Goal: Task Accomplishment & Management: Complete application form

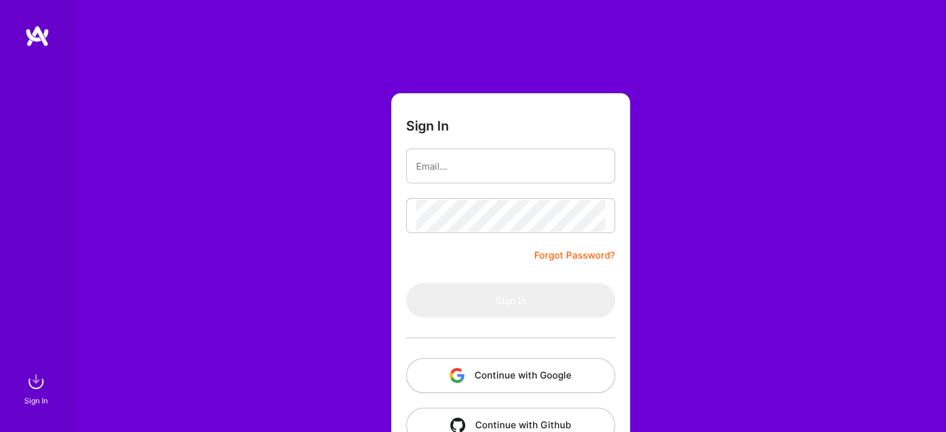
click at [42, 34] on img at bounding box center [37, 36] width 25 height 22
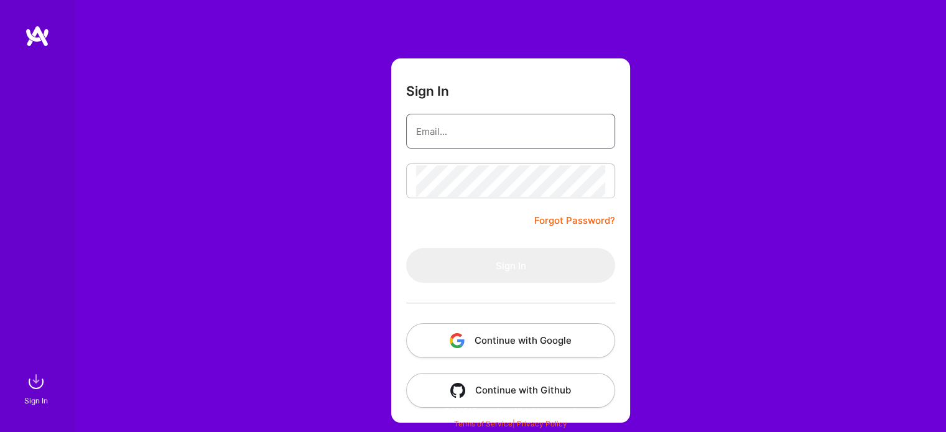
click at [483, 127] on input "email" at bounding box center [510, 132] width 189 height 32
type input "[EMAIL_ADDRESS][DOMAIN_NAME]"
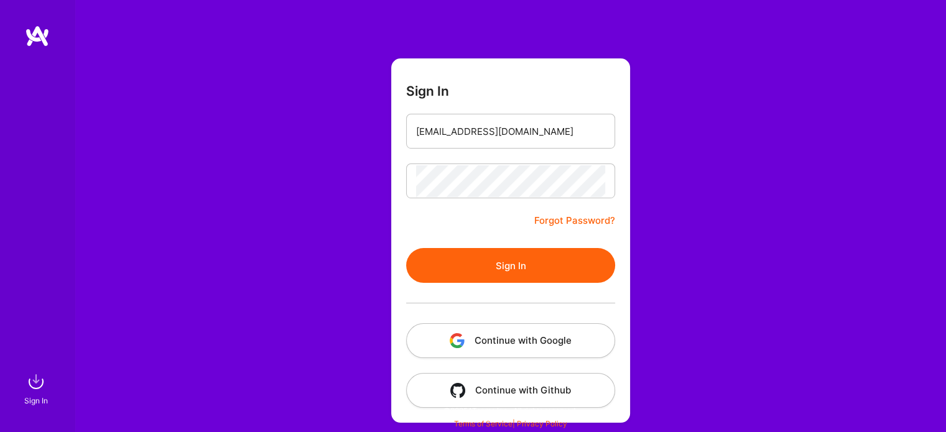
click at [467, 263] on button "Sign In" at bounding box center [510, 265] width 209 height 35
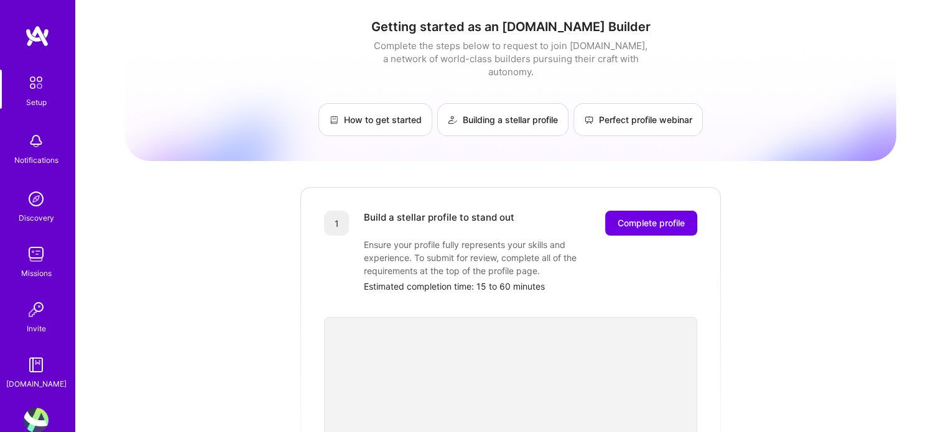
click at [27, 244] on img at bounding box center [36, 254] width 25 height 25
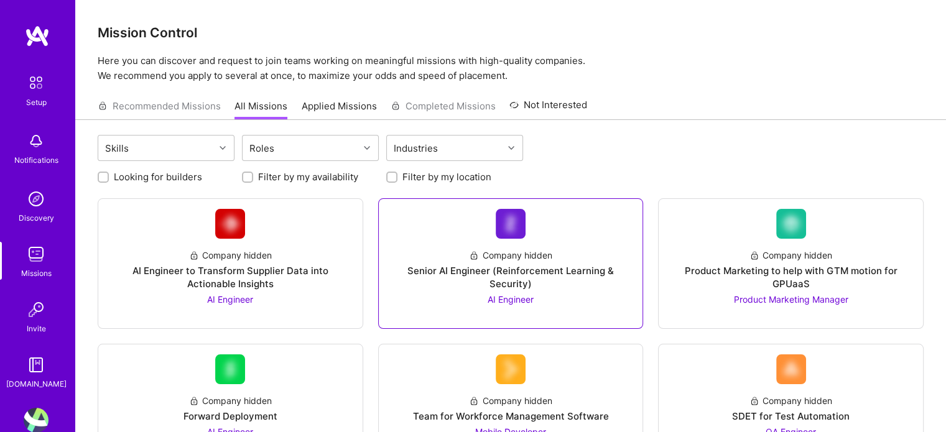
scroll to position [39, 0]
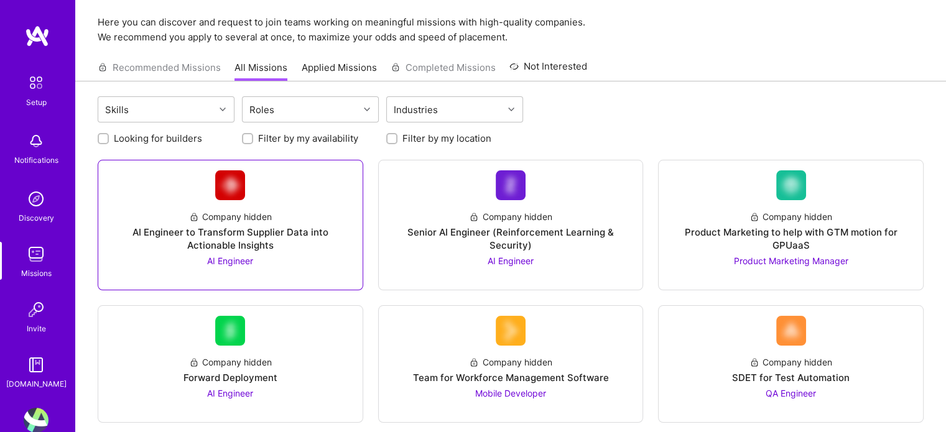
click at [313, 228] on div "AI Engineer to Transform Supplier Data into Actionable Insights" at bounding box center [230, 239] width 244 height 26
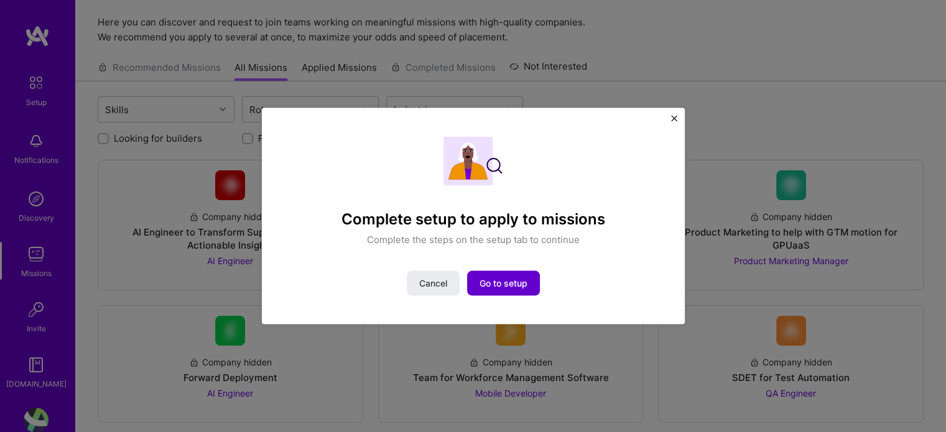
click at [497, 280] on span "Go to setup" at bounding box center [503, 283] width 48 height 12
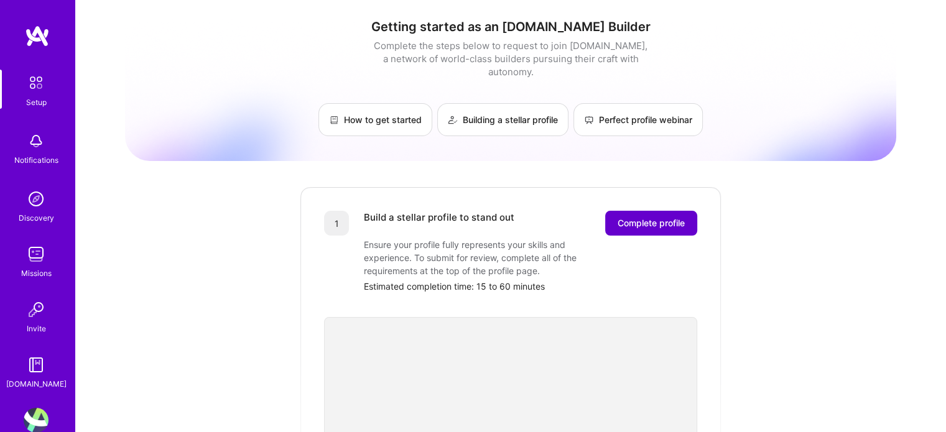
click at [647, 217] on span "Complete profile" at bounding box center [650, 223] width 67 height 12
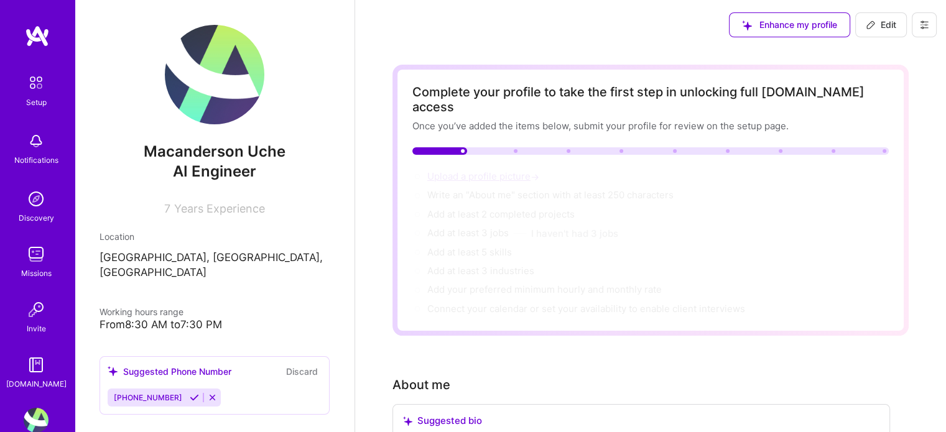
click at [509, 170] on span "Upload a profile picture →" at bounding box center [484, 176] width 114 height 12
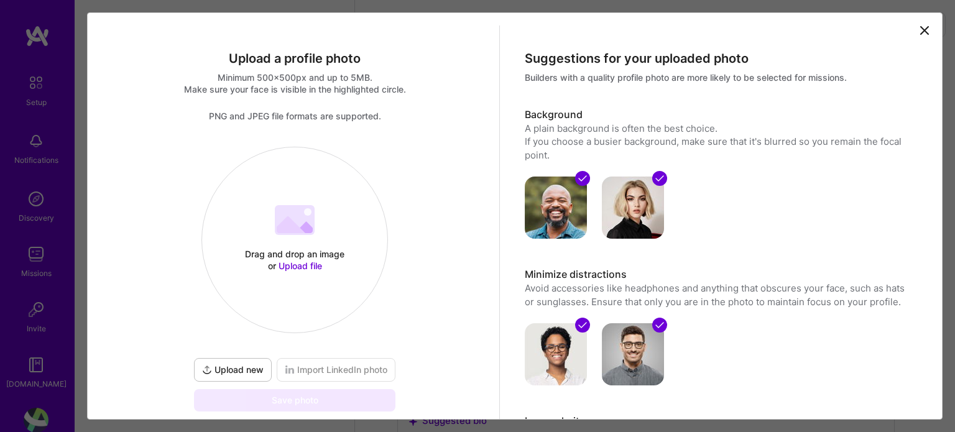
click at [333, 241] on div "Drag and drop an image or Upload file Upload file" at bounding box center [294, 240] width 185 height 132
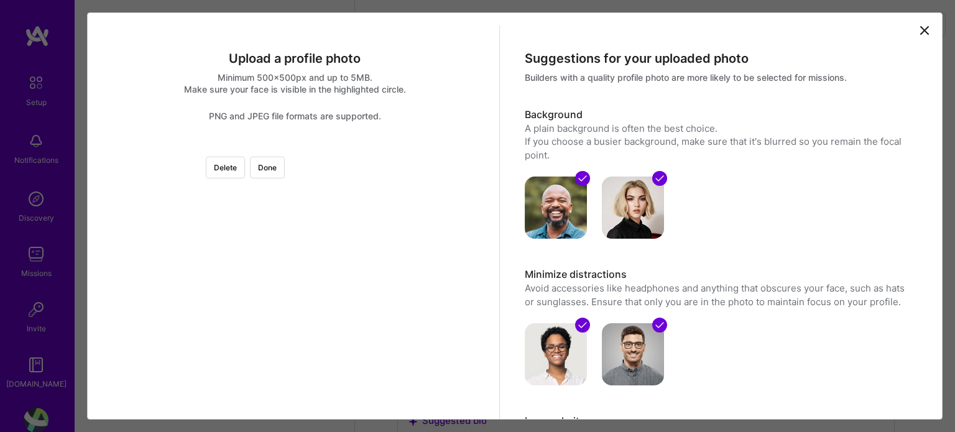
click at [918, 22] on div "Upload a profile photo Minimum 500x500px and up to 5MB. Make sure your face is …" at bounding box center [514, 215] width 855 height 407
click at [921, 27] on icon at bounding box center [924, 30] width 7 height 7
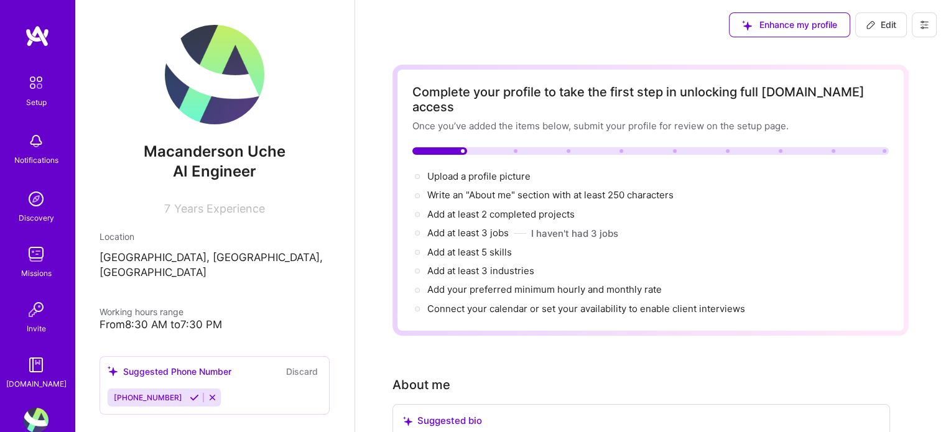
scroll to position [239, 0]
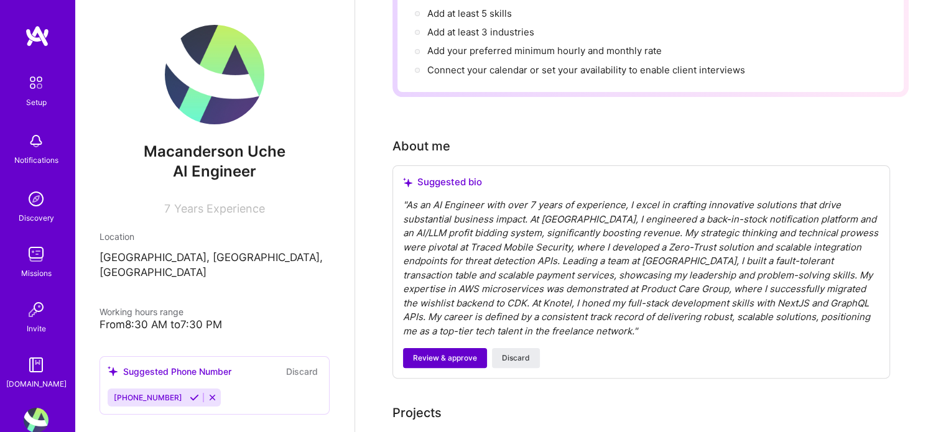
click at [413, 352] on span "Review & approve" at bounding box center [445, 357] width 64 height 11
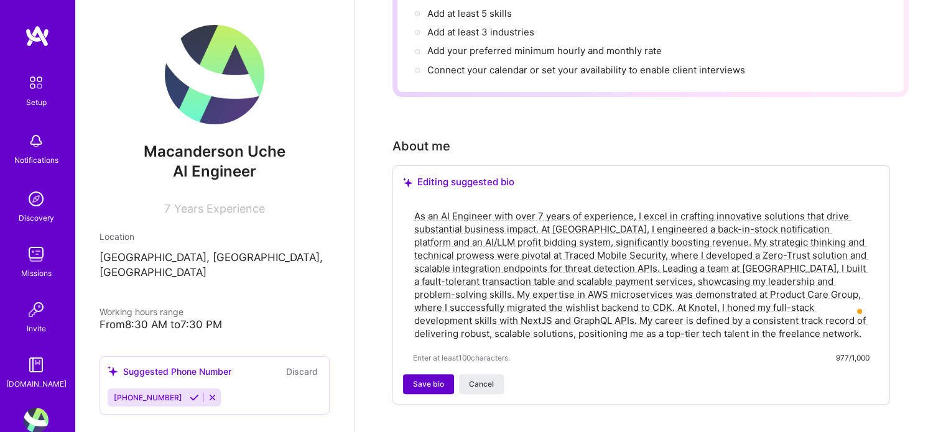
click at [424, 379] on span "Save bio" at bounding box center [428, 384] width 31 height 11
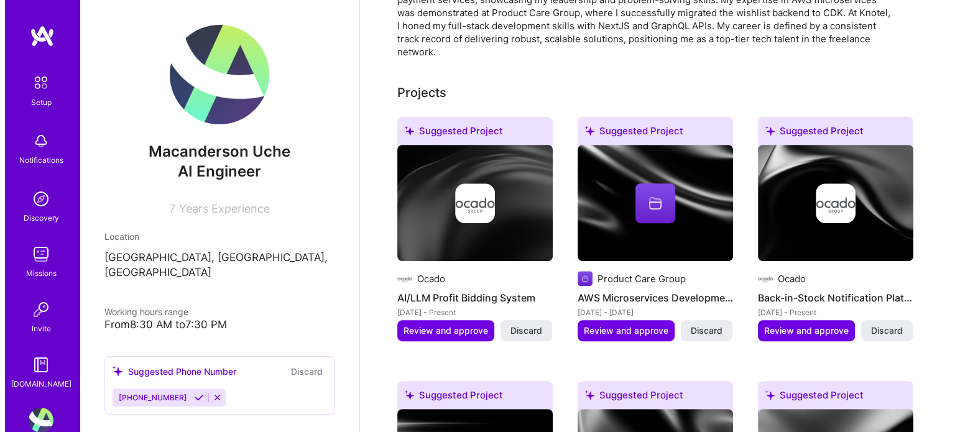
scroll to position [458, 0]
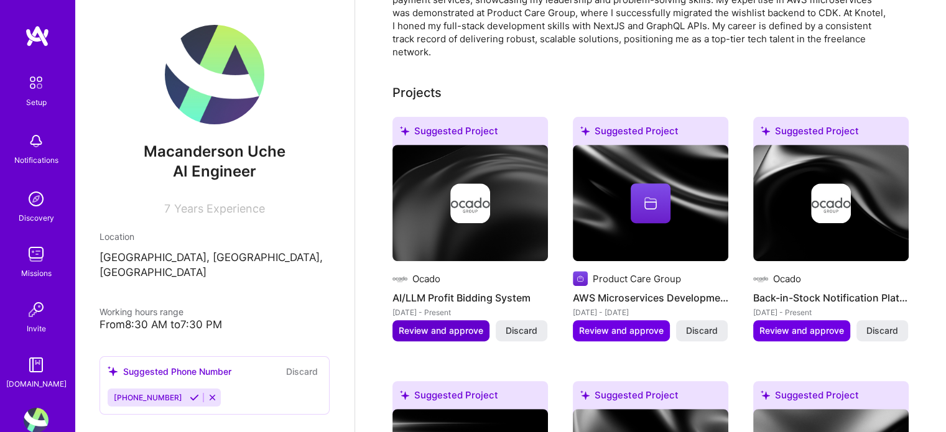
click at [454, 325] on span "Review and approve" at bounding box center [440, 331] width 85 height 12
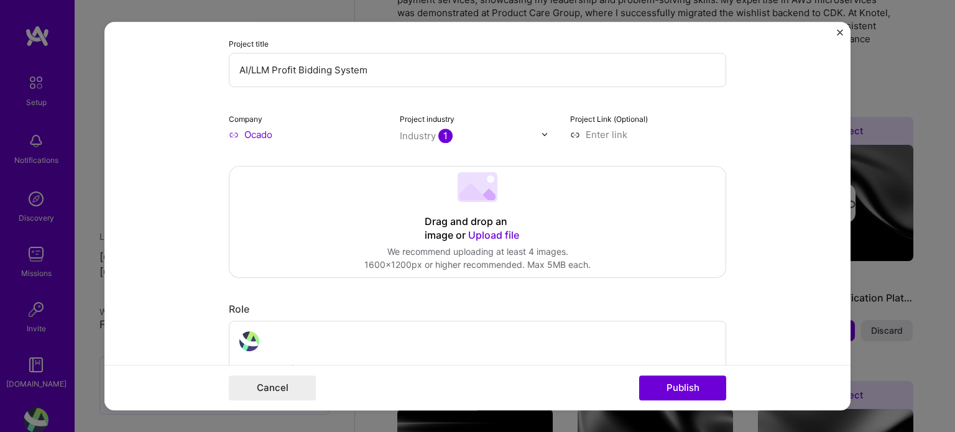
scroll to position [137, 0]
click at [694, 389] on button "Publish" at bounding box center [682, 387] width 87 height 25
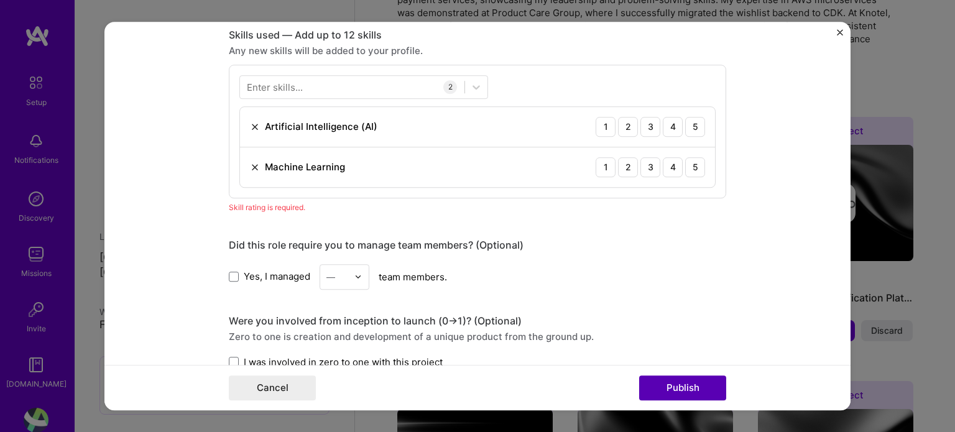
scroll to position [620, 0]
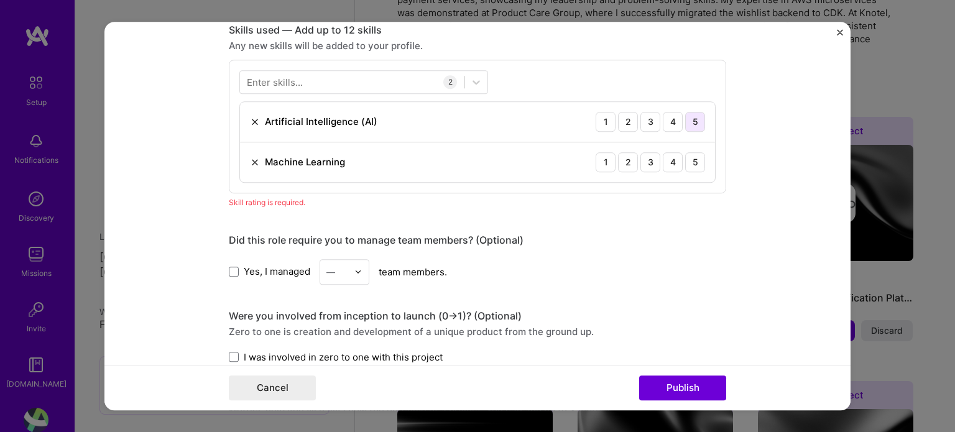
click at [694, 115] on div "5" at bounding box center [695, 122] width 20 height 20
click at [688, 162] on div "5" at bounding box center [695, 162] width 20 height 20
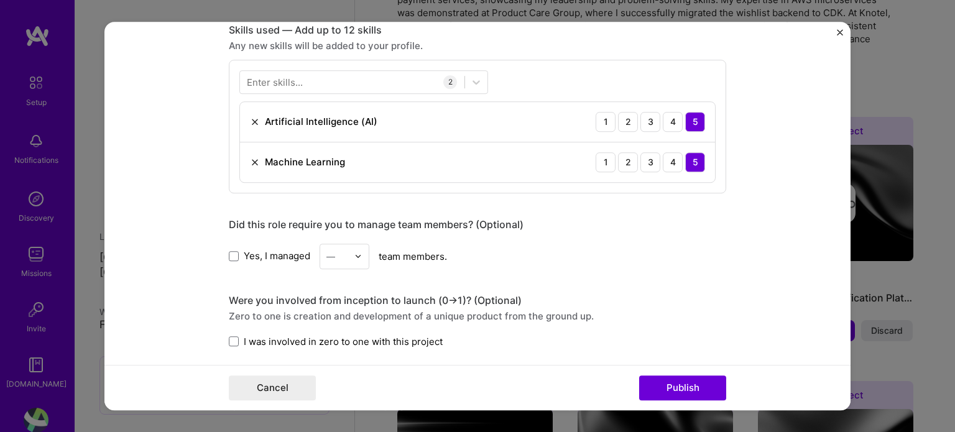
click at [339, 258] on input "text" at bounding box center [337, 256] width 22 height 13
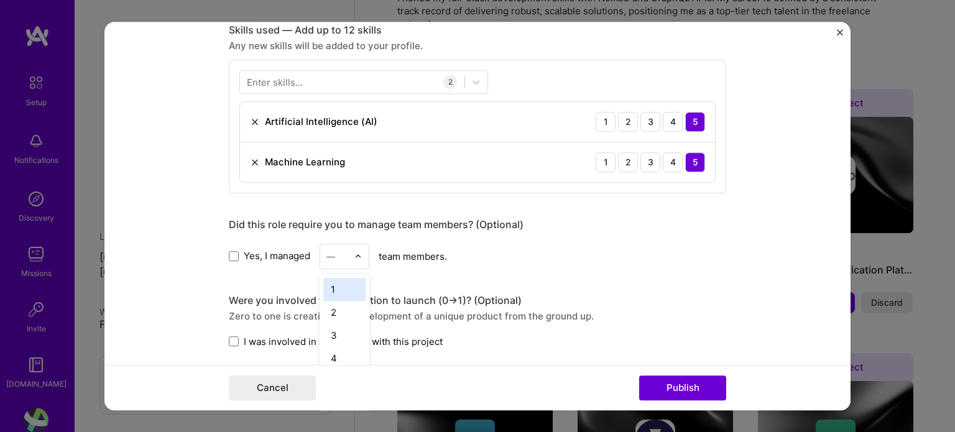
scroll to position [488, 0]
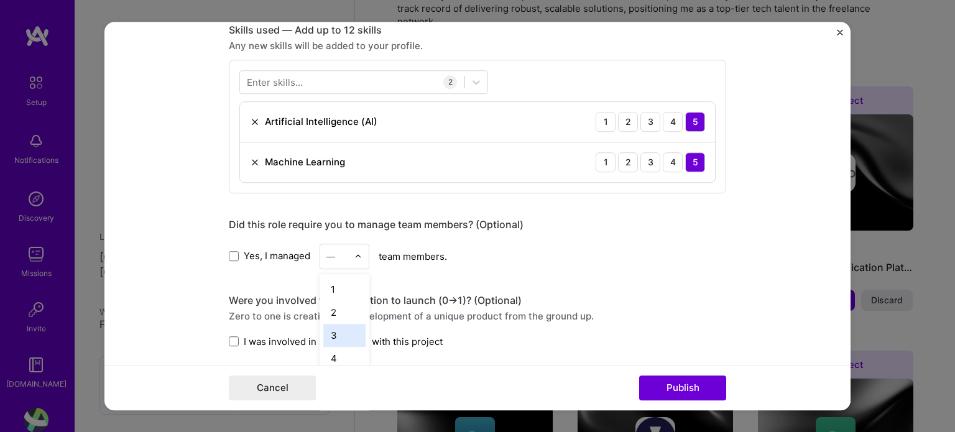
click at [338, 336] on div "3" at bounding box center [344, 335] width 42 height 23
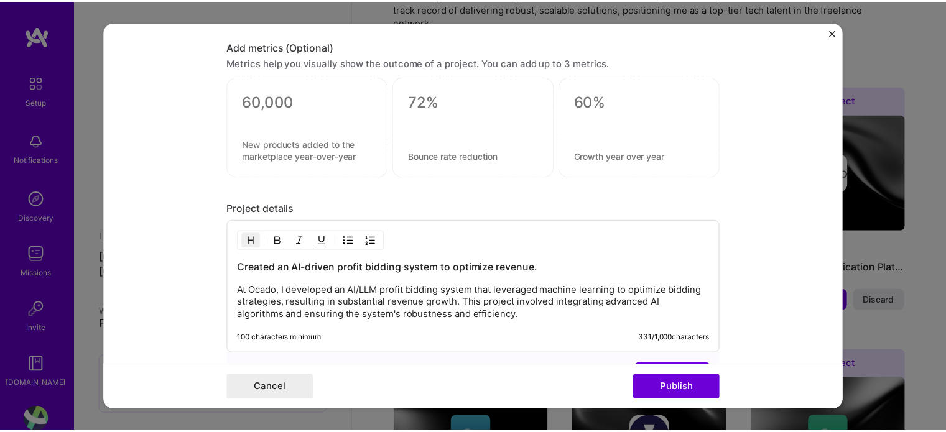
scroll to position [955, 0]
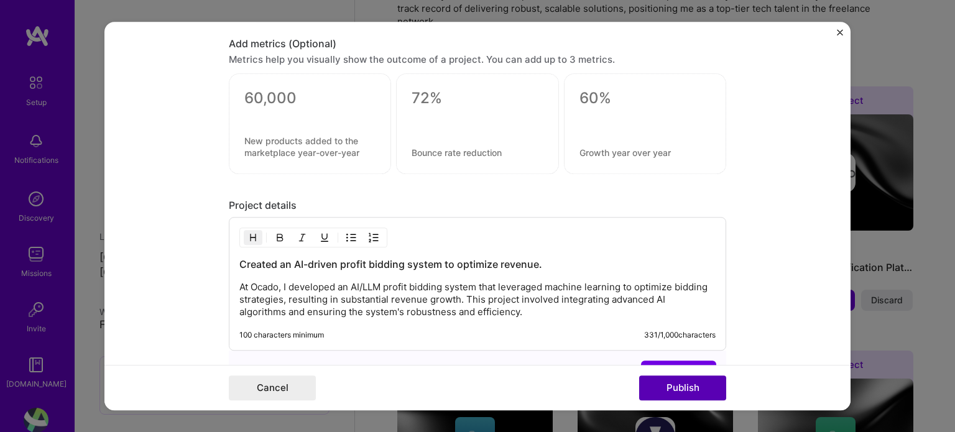
click at [656, 376] on button "Publish" at bounding box center [682, 387] width 87 height 25
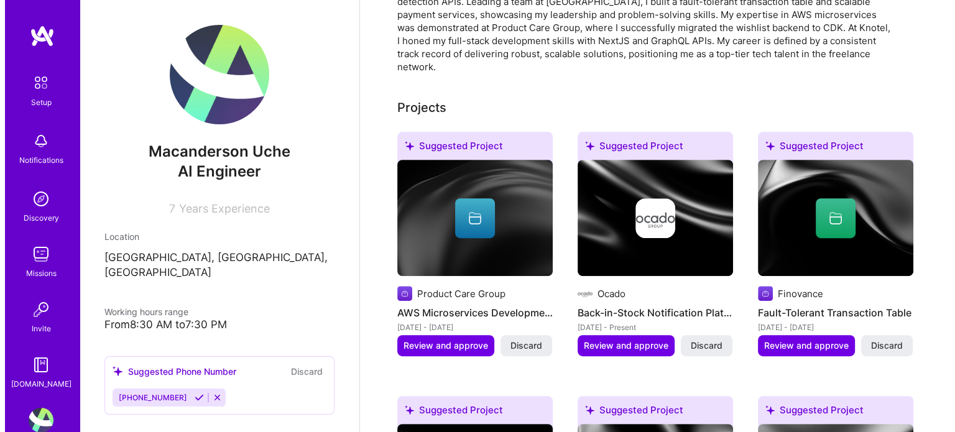
scroll to position [464, 0]
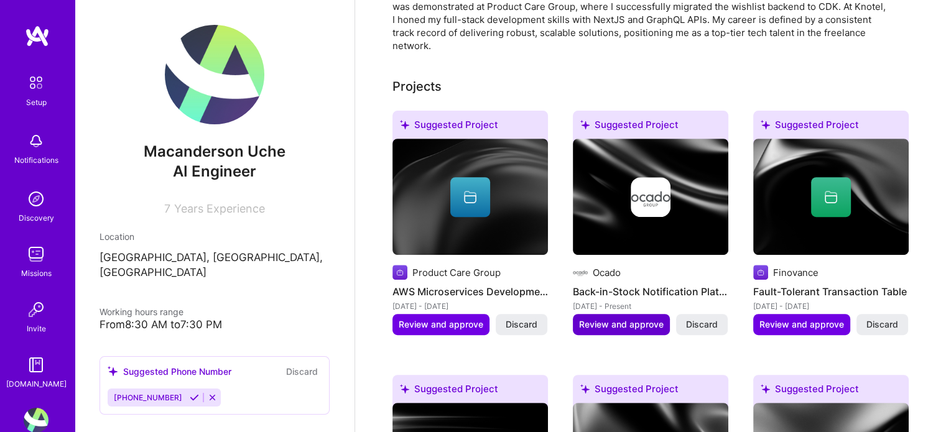
click at [604, 318] on span "Review and approve" at bounding box center [621, 324] width 85 height 12
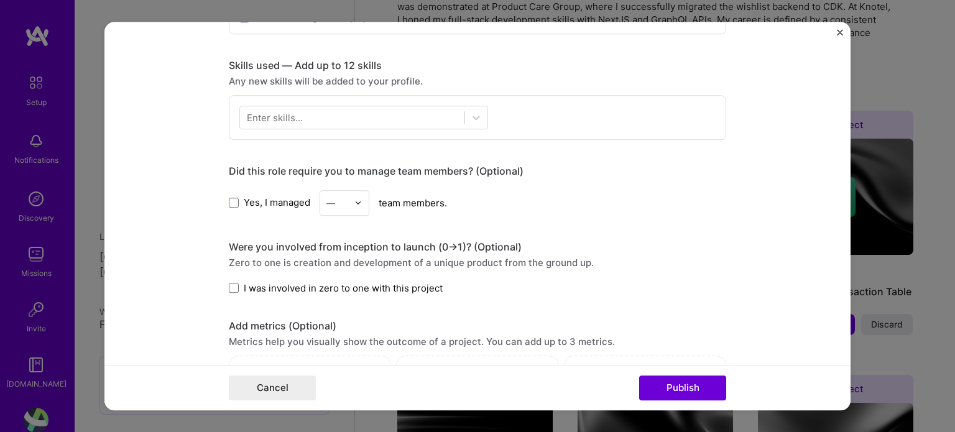
scroll to position [586, 0]
click at [686, 381] on button "Publish" at bounding box center [682, 387] width 87 height 25
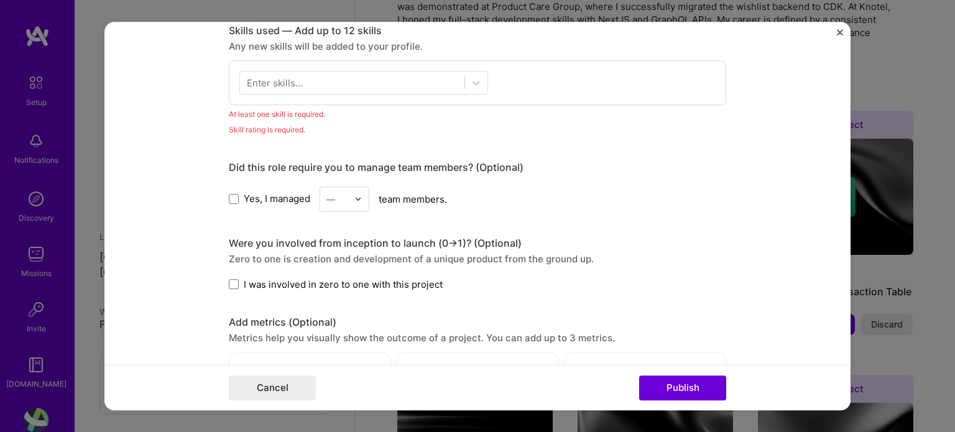
scroll to position [620, 0]
click at [313, 84] on div at bounding box center [352, 81] width 224 height 21
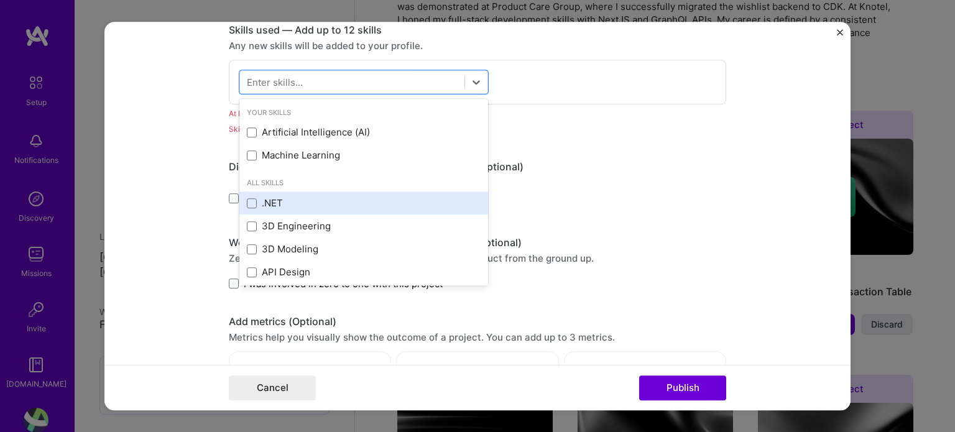
drag, startPoint x: 303, startPoint y: 129, endPoint x: 361, endPoint y: 200, distance: 92.3
click at [361, 200] on div "Your Skills Artificial Intelligence (AI) Machine Learning All Skills .NET 3D En…" at bounding box center [363, 192] width 249 height 186
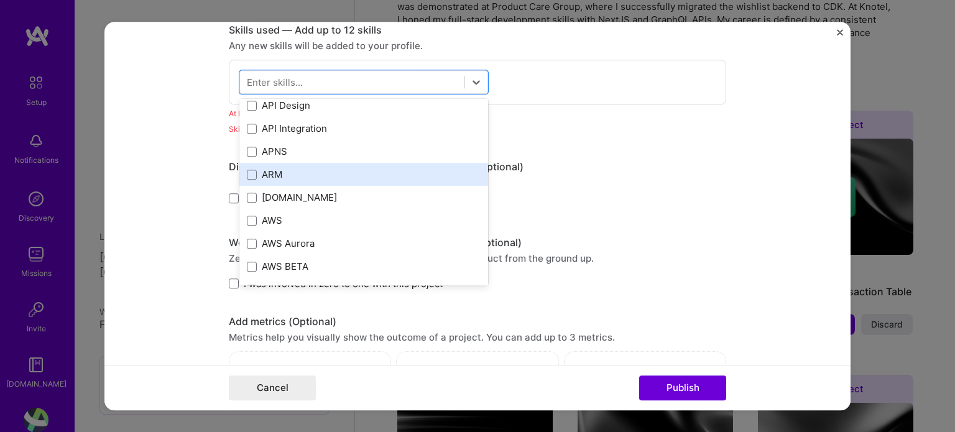
scroll to position [164, 0]
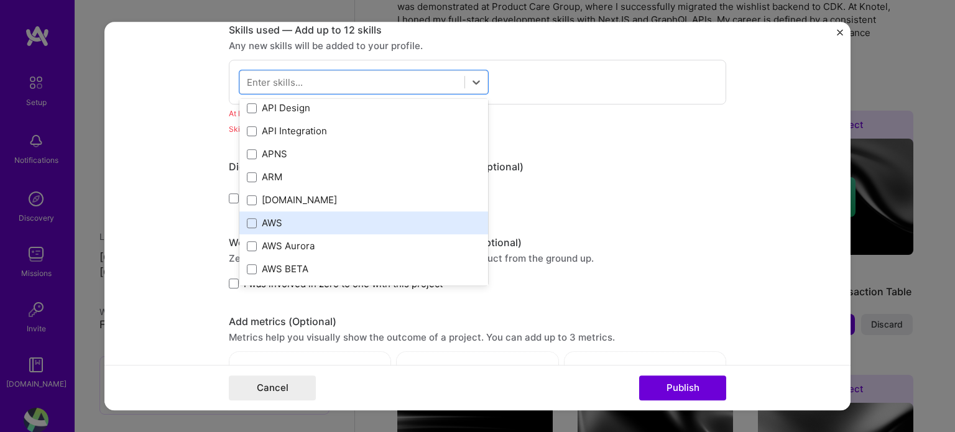
click at [303, 226] on div "AWS" at bounding box center [364, 222] width 234 height 13
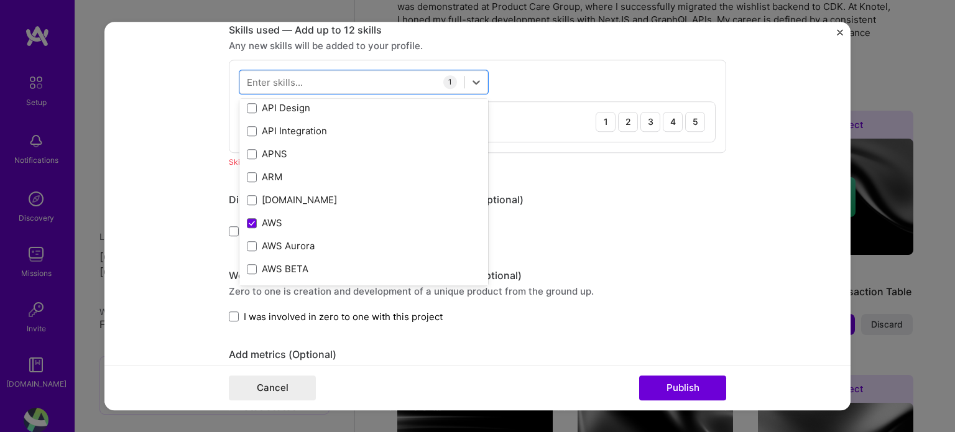
click at [647, 207] on div "Did this role require you to manage team members? (Optional) Yes, I managed — t…" at bounding box center [477, 218] width 497 height 51
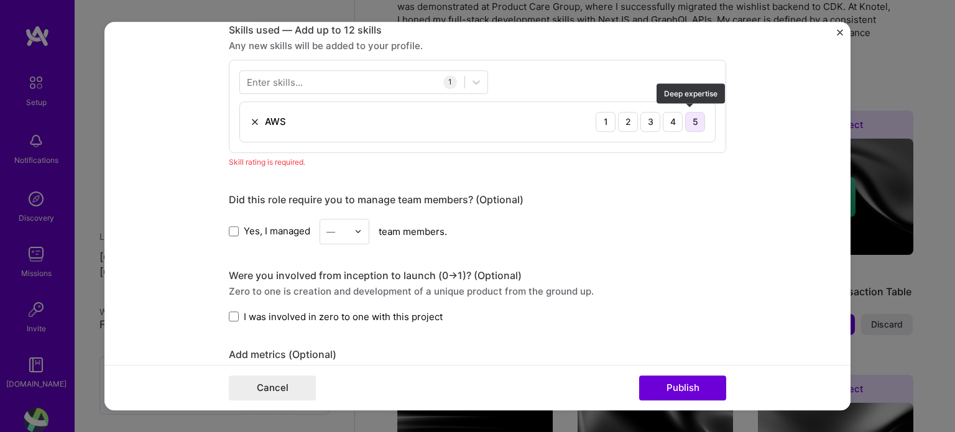
click at [685, 120] on div "5" at bounding box center [695, 122] width 20 height 20
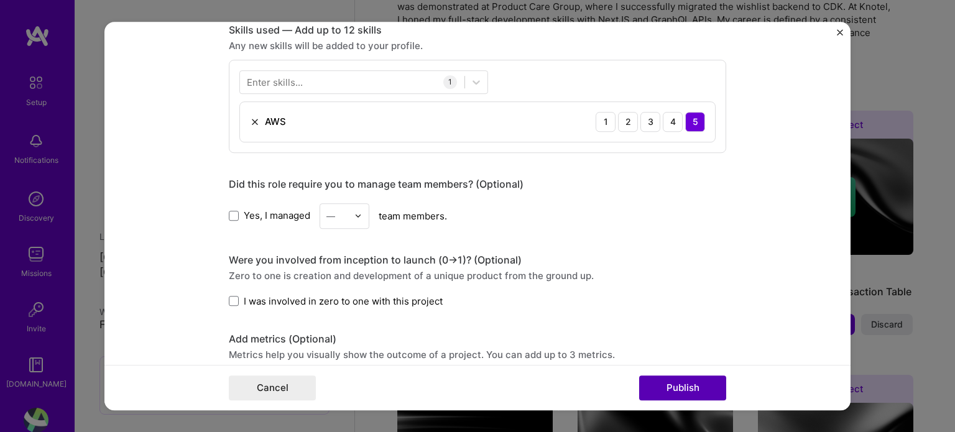
click at [683, 387] on button "Publish" at bounding box center [682, 387] width 87 height 25
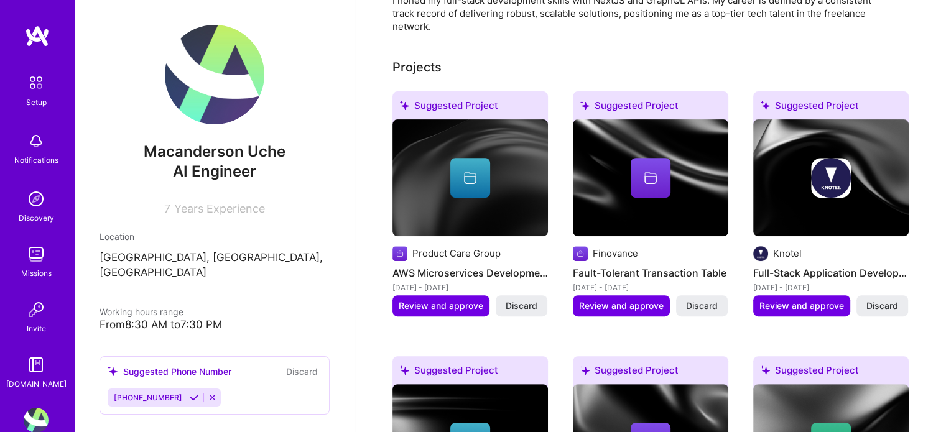
scroll to position [0, 0]
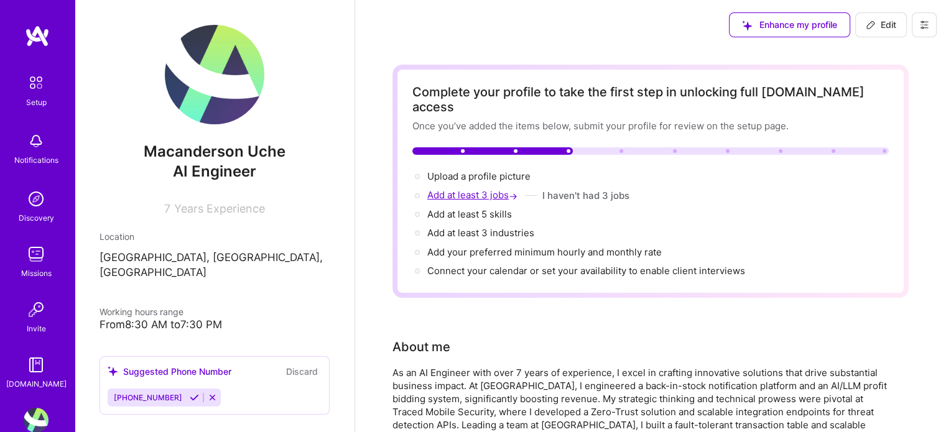
click at [469, 189] on span "Add at least 3 jobs →" at bounding box center [473, 195] width 93 height 12
select select "US"
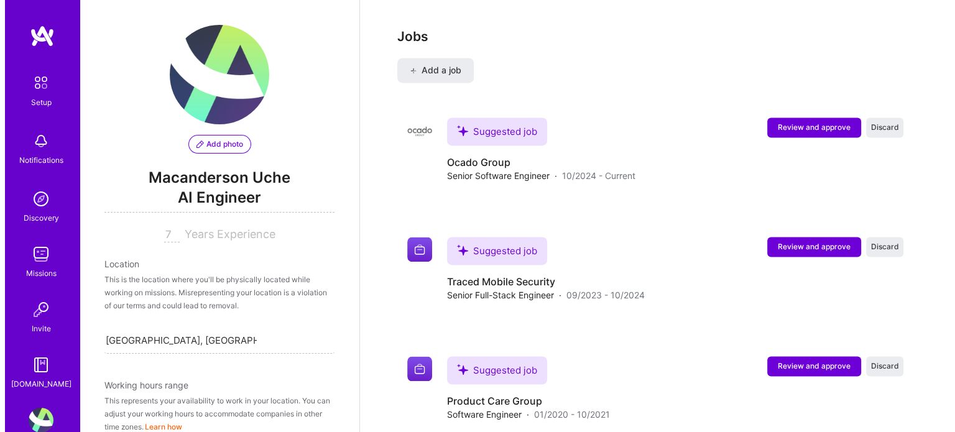
scroll to position [1930, 0]
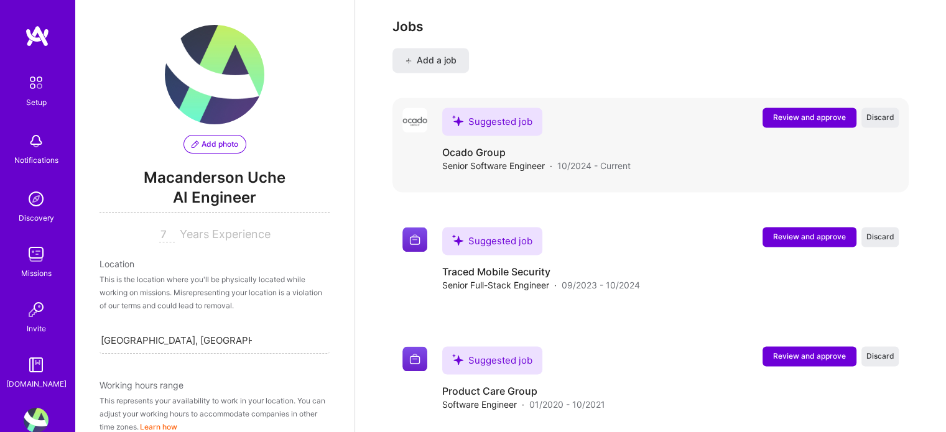
click at [803, 112] on span "Review and approve" at bounding box center [809, 117] width 73 height 11
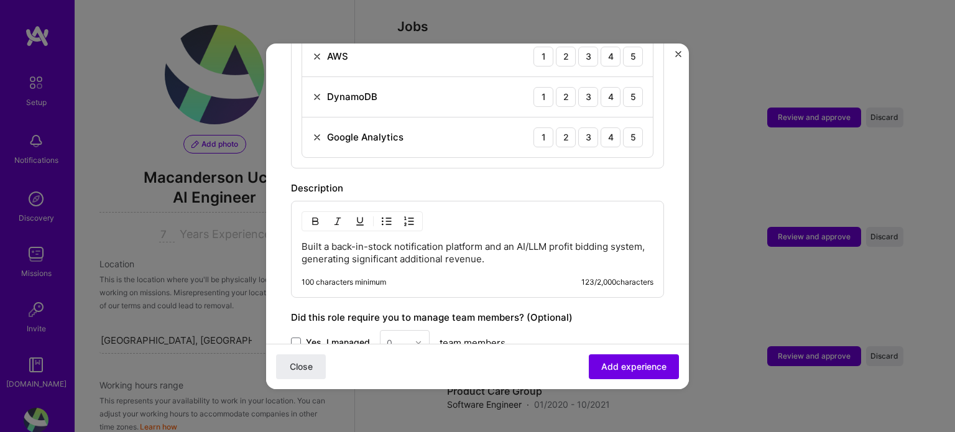
scroll to position [574, 0]
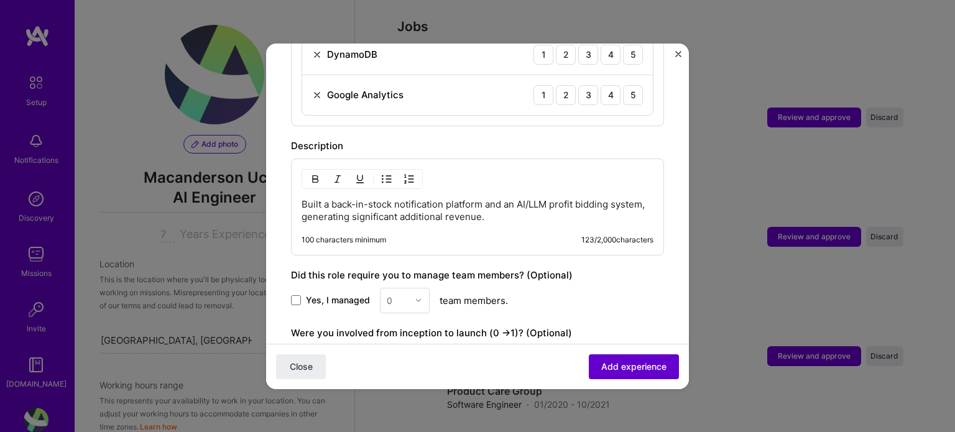
click at [612, 361] on span "Add experience" at bounding box center [633, 366] width 65 height 12
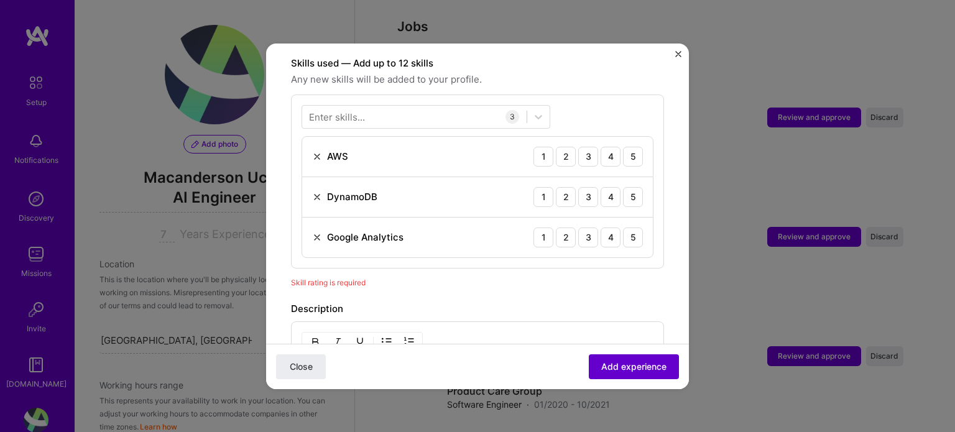
scroll to position [430, 0]
click at [625, 149] on div "5" at bounding box center [633, 159] width 20 height 20
click at [628, 189] on div "5" at bounding box center [633, 199] width 20 height 20
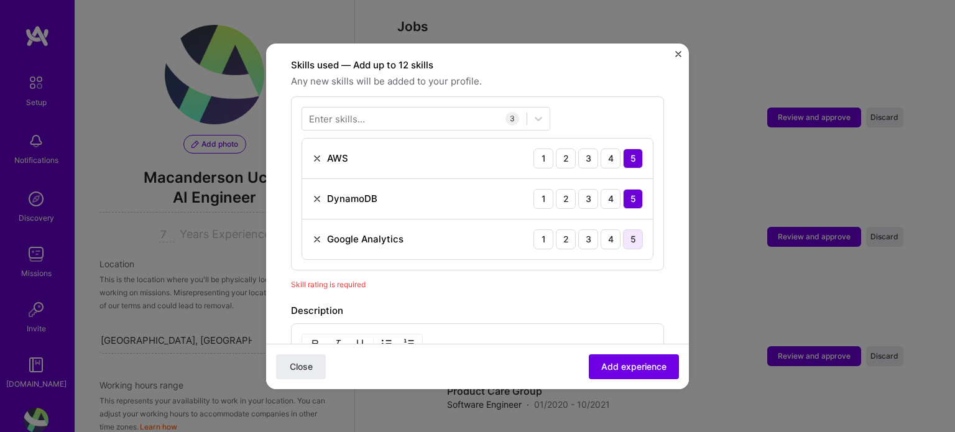
click at [631, 229] on div "5" at bounding box center [633, 239] width 20 height 20
click at [635, 364] on span "Add experience" at bounding box center [633, 366] width 65 height 12
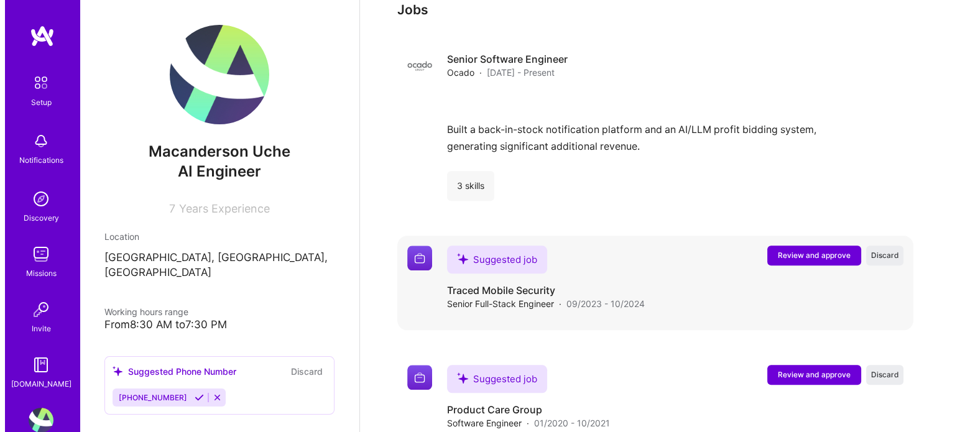
scroll to position [1326, 0]
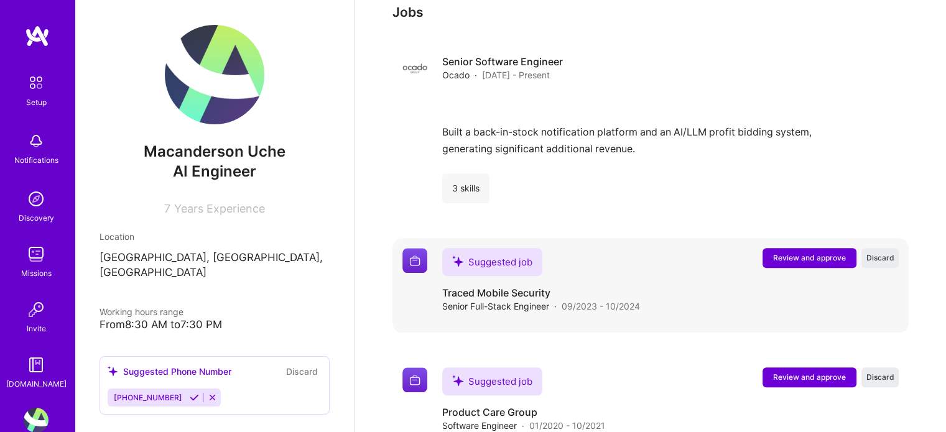
click at [793, 252] on span "Review and approve" at bounding box center [809, 257] width 73 height 11
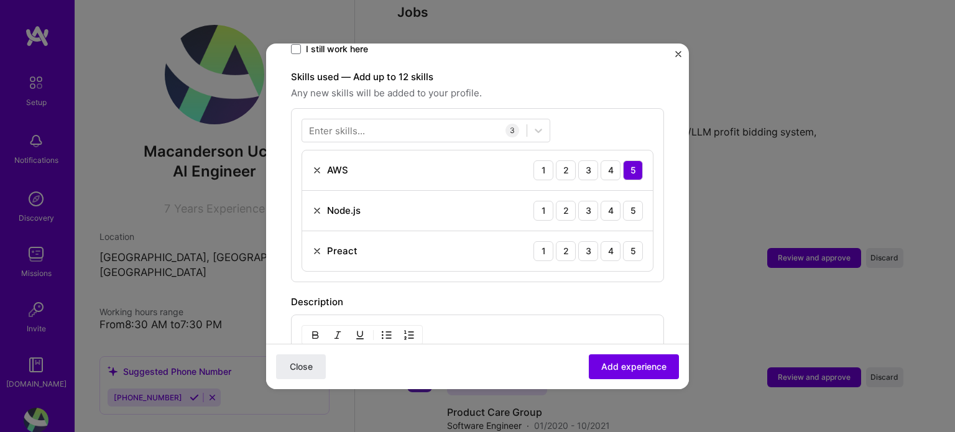
scroll to position [418, 0]
click at [623, 241] on div "5" at bounding box center [633, 251] width 20 height 20
click at [623, 203] on div "5" at bounding box center [633, 210] width 20 height 20
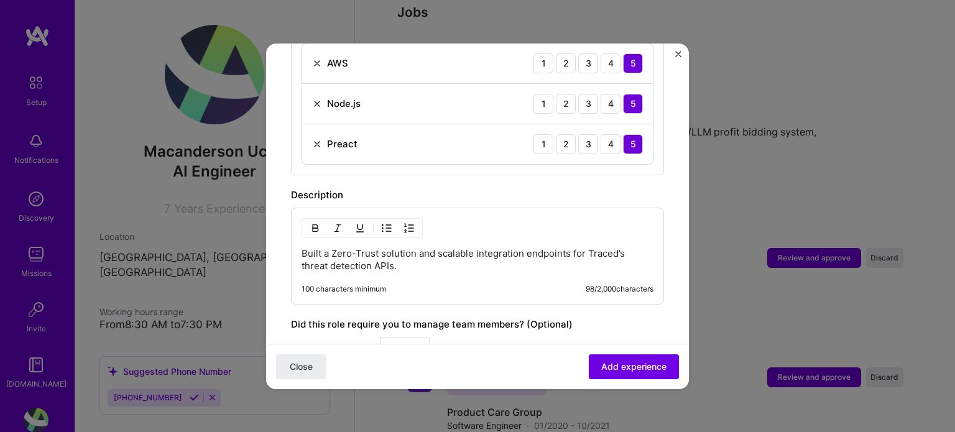
scroll to position [638, 0]
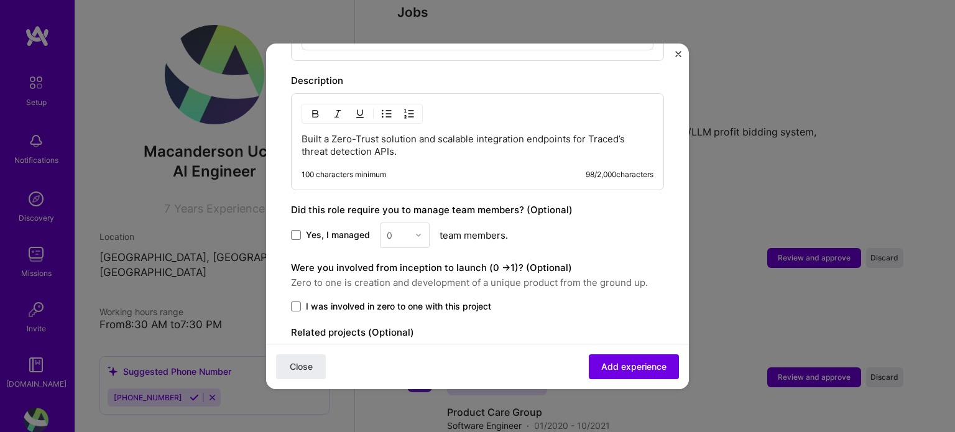
click at [638, 380] on div "Close Add experience" at bounding box center [477, 365] width 423 height 45
click at [620, 361] on span "Add experience" at bounding box center [633, 366] width 65 height 12
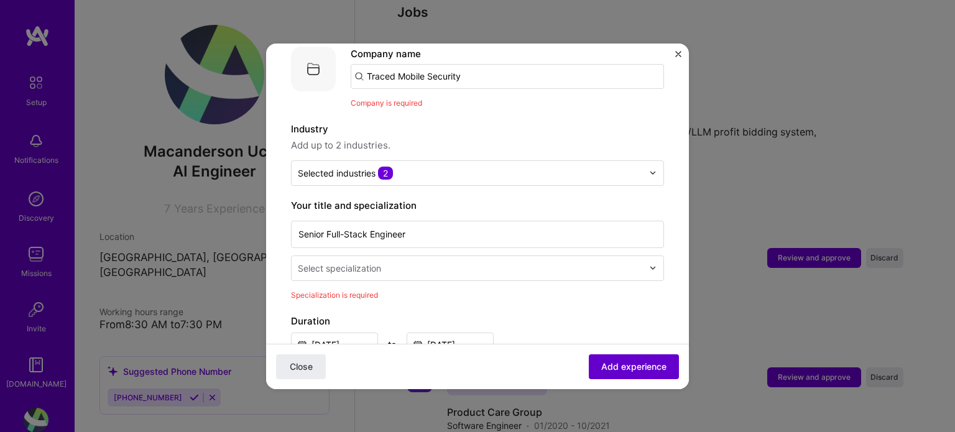
scroll to position [124, 0]
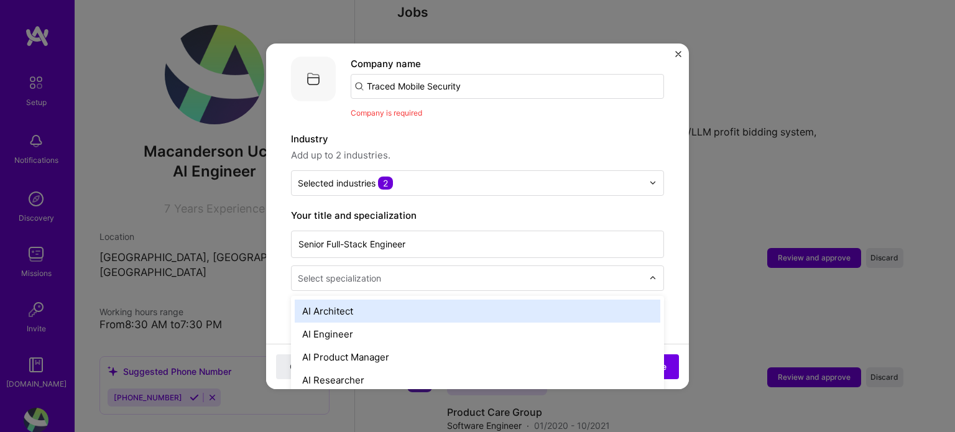
click at [392, 272] on input "text" at bounding box center [472, 278] width 348 height 13
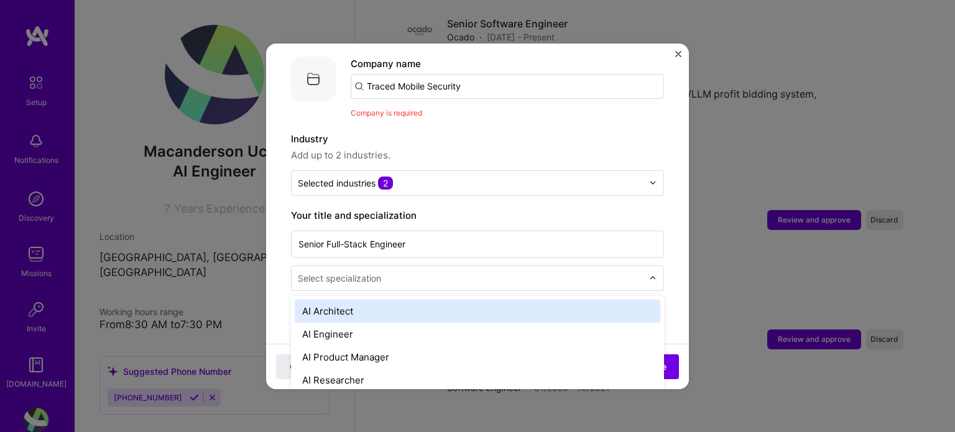
scroll to position [1368, 0]
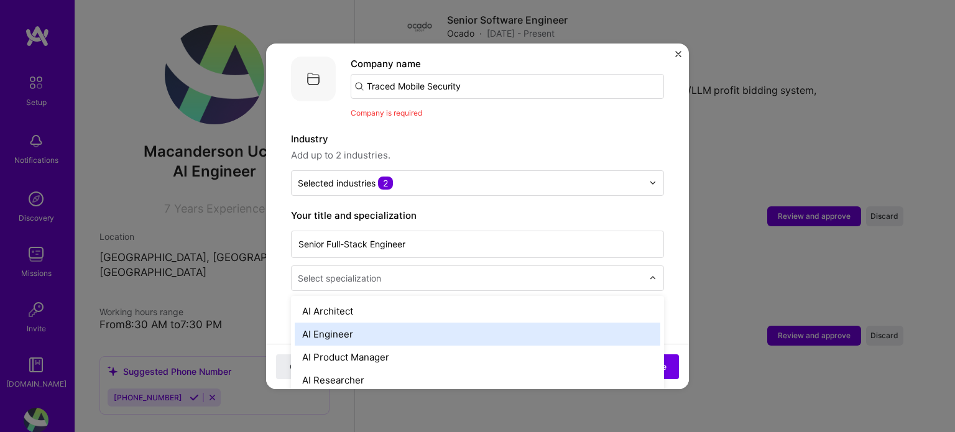
click at [363, 326] on div "AI Engineer" at bounding box center [478, 334] width 366 height 23
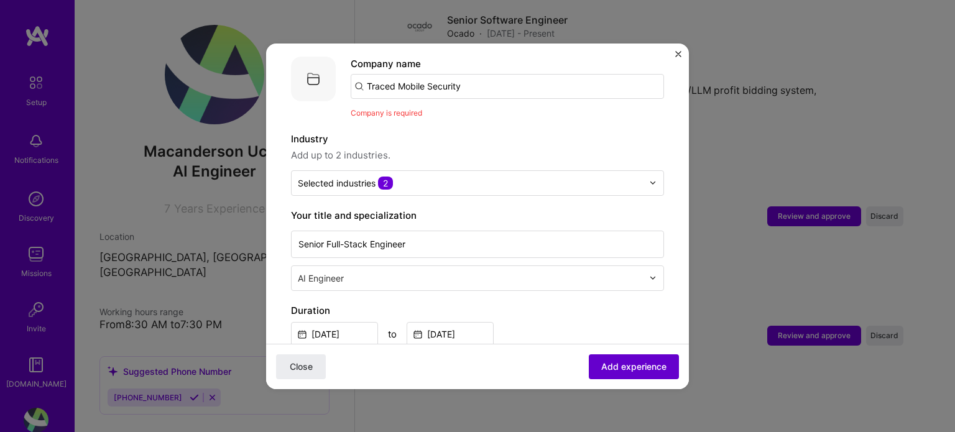
click at [596, 375] on button "Add experience" at bounding box center [634, 366] width 90 height 25
click at [601, 370] on span "Add experience" at bounding box center [633, 366] width 65 height 12
click at [629, 366] on span "Add experience" at bounding box center [633, 366] width 65 height 12
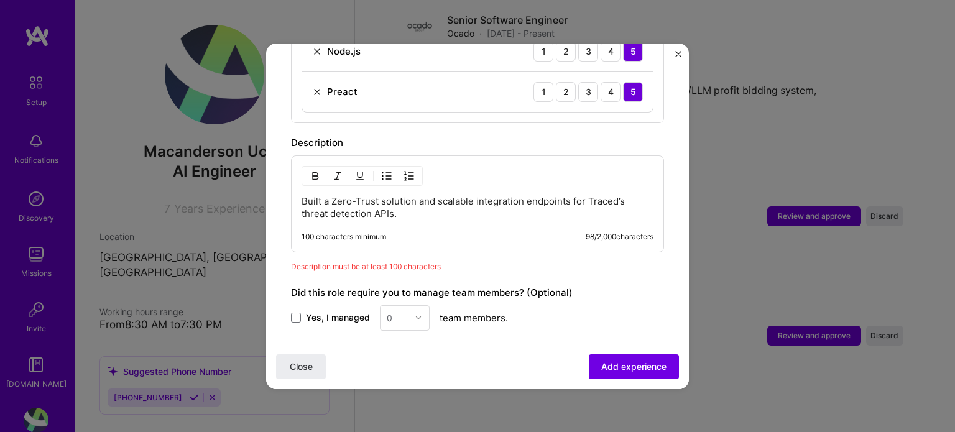
scroll to position [599, 0]
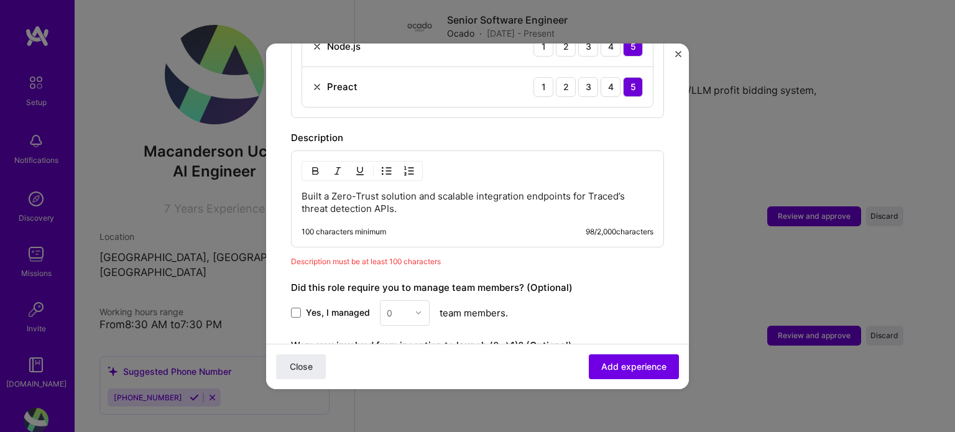
click at [413, 196] on p "Built a Zero-Trust solution and scalable integration endpoints for Traced’s thr…" at bounding box center [478, 202] width 352 height 25
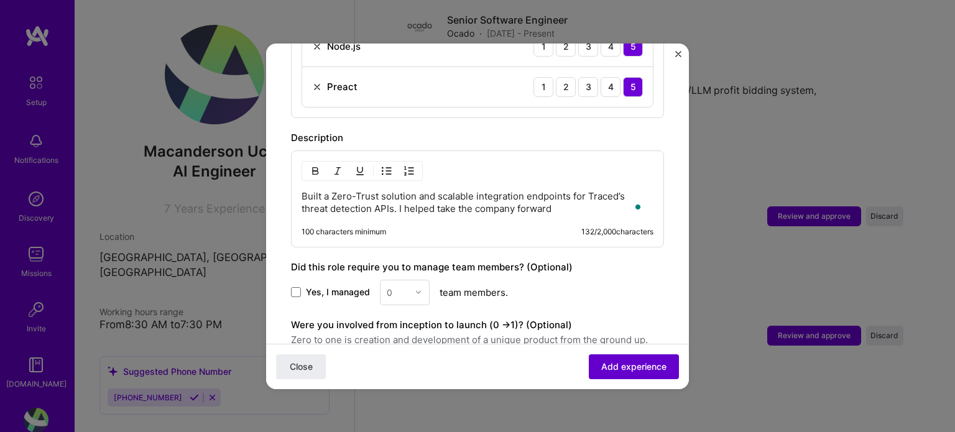
click at [609, 361] on span "Add experience" at bounding box center [633, 366] width 65 height 12
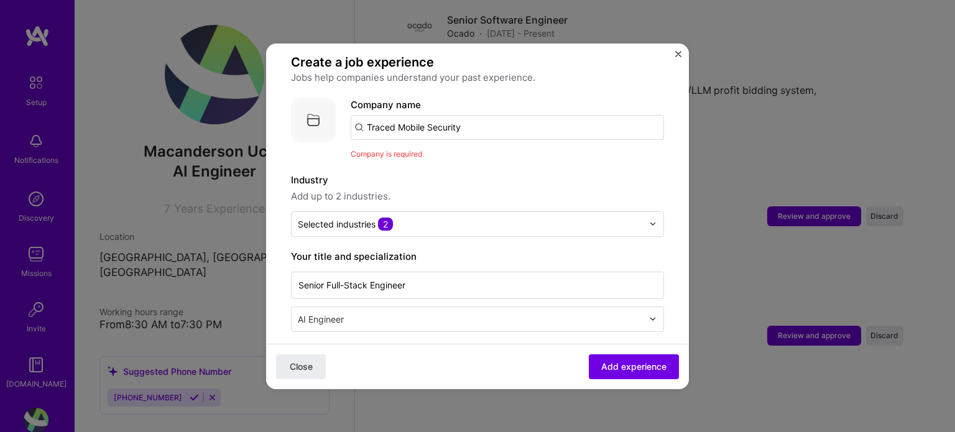
scroll to position [78, 0]
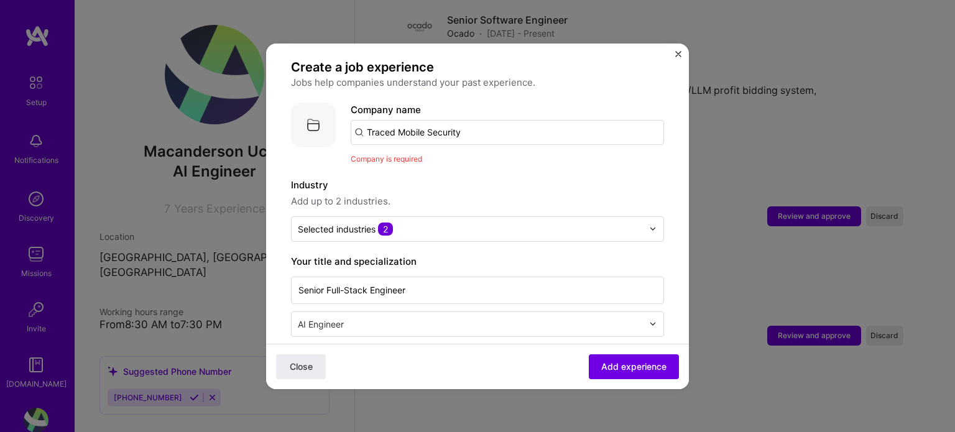
click at [475, 121] on input "Traced Mobile Security" at bounding box center [507, 132] width 313 height 25
type input "Traced Ltd"
drag, startPoint x: 445, startPoint y: 155, endPoint x: 409, endPoint y: 151, distance: 36.2
click at [409, 151] on div "Add company Traced Ltd" at bounding box center [444, 167] width 186 height 32
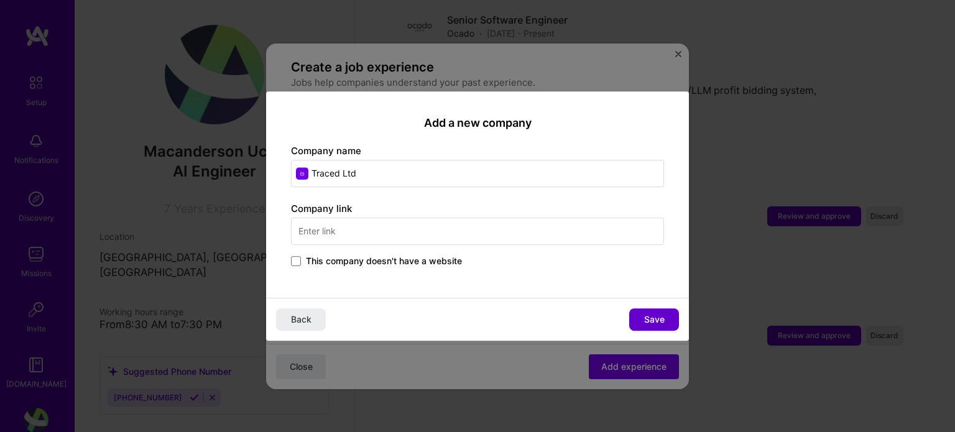
click at [675, 325] on button "Save" at bounding box center [654, 319] width 50 height 22
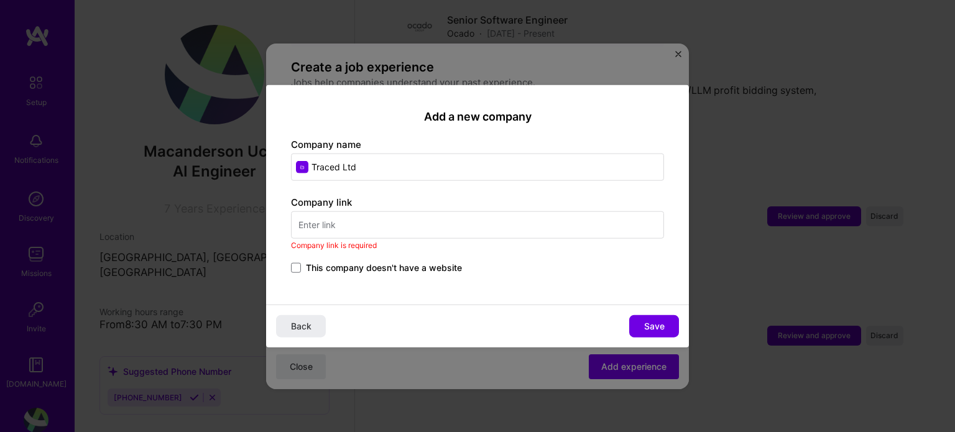
click at [341, 222] on input "text" at bounding box center [477, 224] width 373 height 27
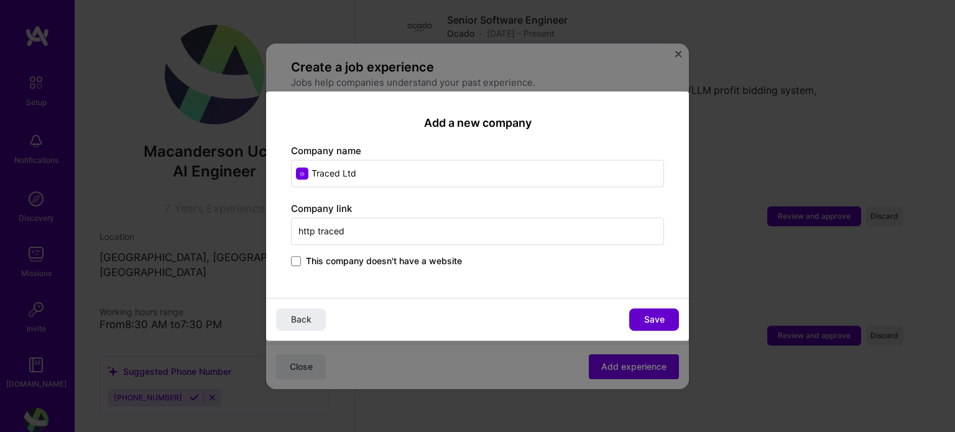
click at [668, 320] on button "Save" at bounding box center [654, 319] width 50 height 22
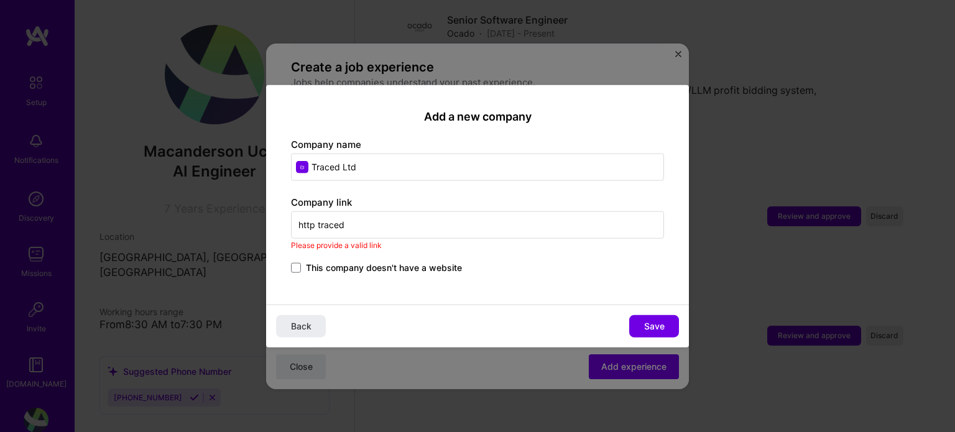
click at [423, 234] on input "http traced" at bounding box center [477, 224] width 373 height 27
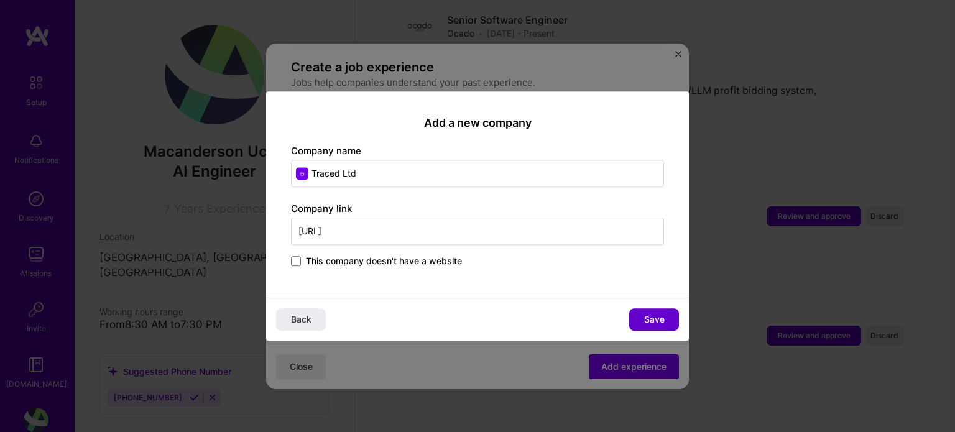
click at [652, 310] on button "Save" at bounding box center [654, 319] width 50 height 22
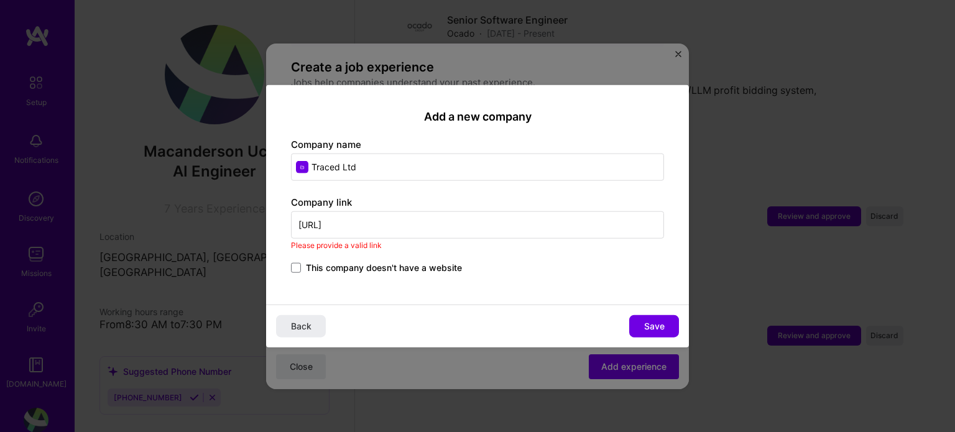
click at [425, 230] on input "[URL]" at bounding box center [477, 224] width 373 height 27
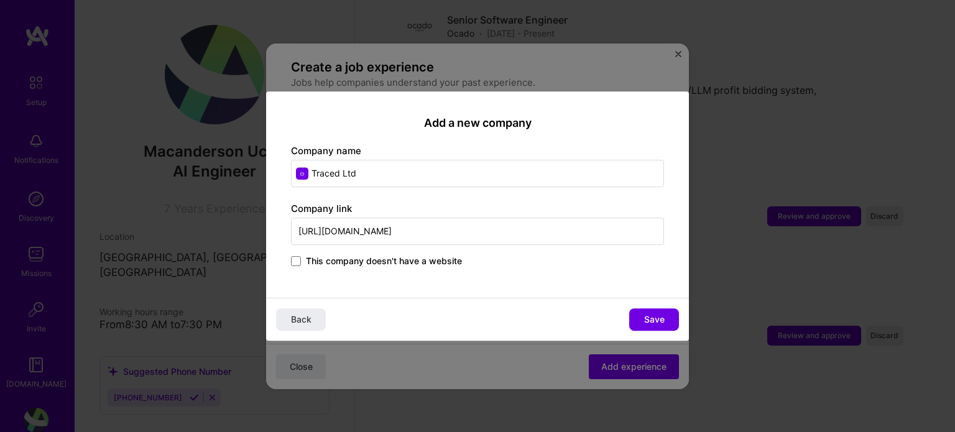
type input "[URL][DOMAIN_NAME]"
click at [660, 326] on button "Save" at bounding box center [654, 319] width 50 height 22
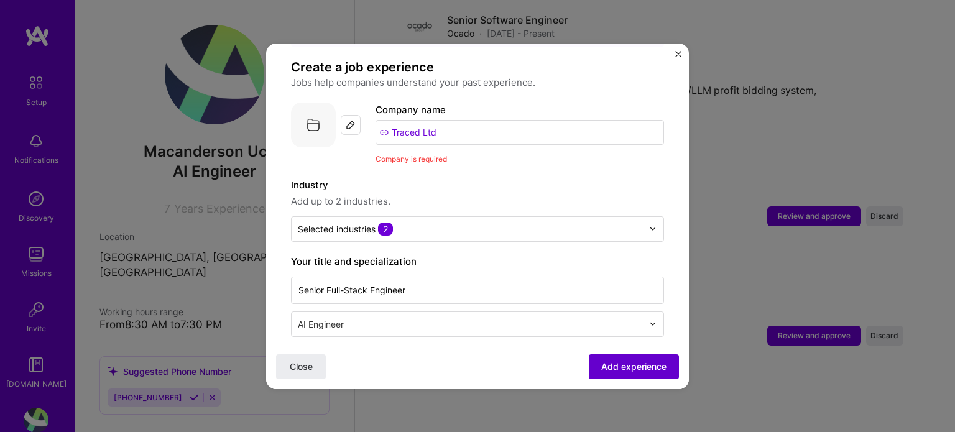
click at [628, 357] on button "Add experience" at bounding box center [634, 366] width 90 height 25
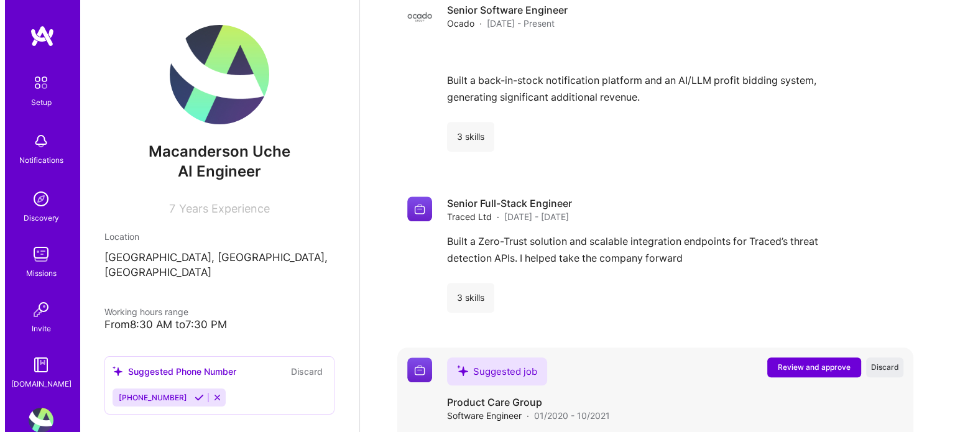
scroll to position [1506, 0]
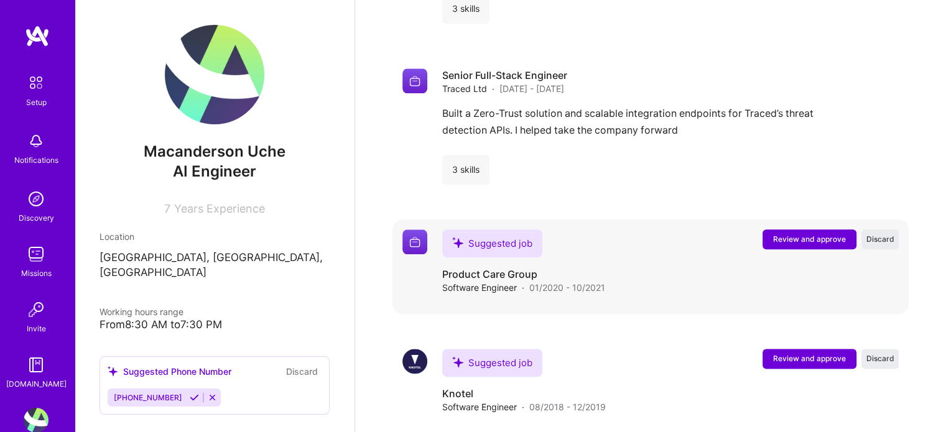
click at [812, 234] on span "Review and approve" at bounding box center [809, 239] width 73 height 11
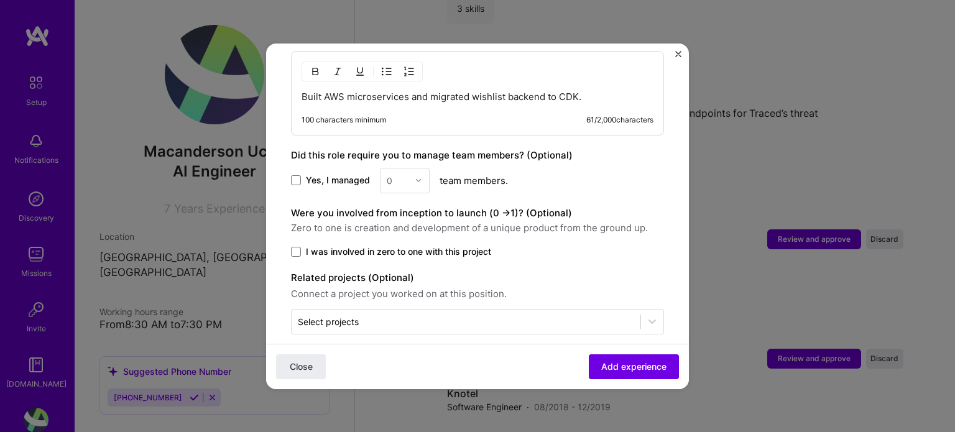
scroll to position [680, 0]
click at [601, 91] on p "Built AWS microservices and migrated wishlist backend to CDK." at bounding box center [478, 97] width 352 height 12
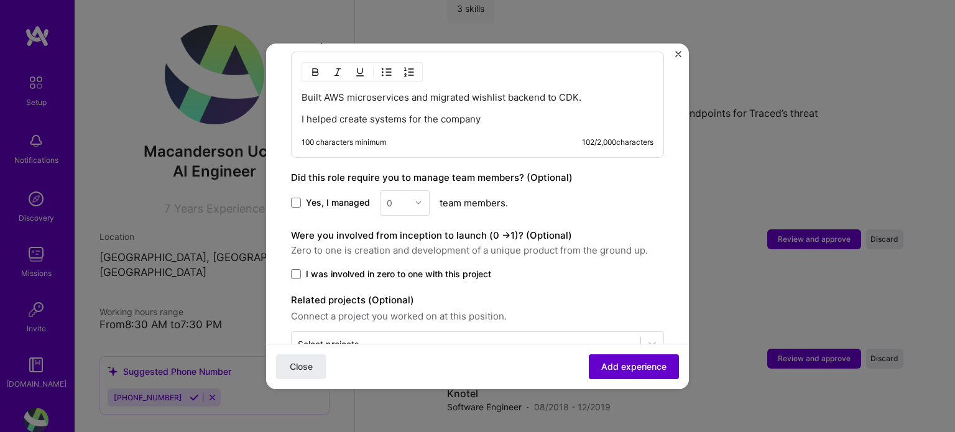
click at [618, 361] on span "Add experience" at bounding box center [633, 366] width 65 height 12
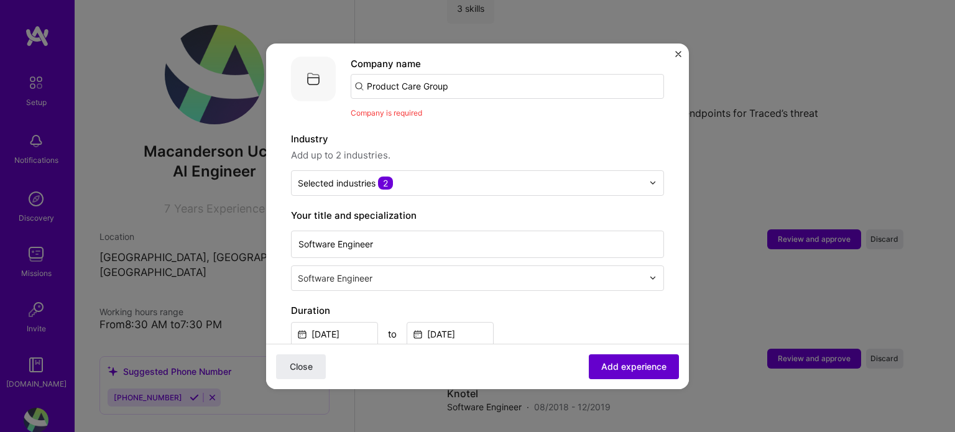
scroll to position [124, 0]
click at [397, 84] on input "Product Care Group" at bounding box center [507, 86] width 313 height 25
click at [443, 74] on input "Product Care Group" at bounding box center [507, 86] width 313 height 25
click at [453, 74] on input "Product Care Group" at bounding box center [507, 86] width 313 height 25
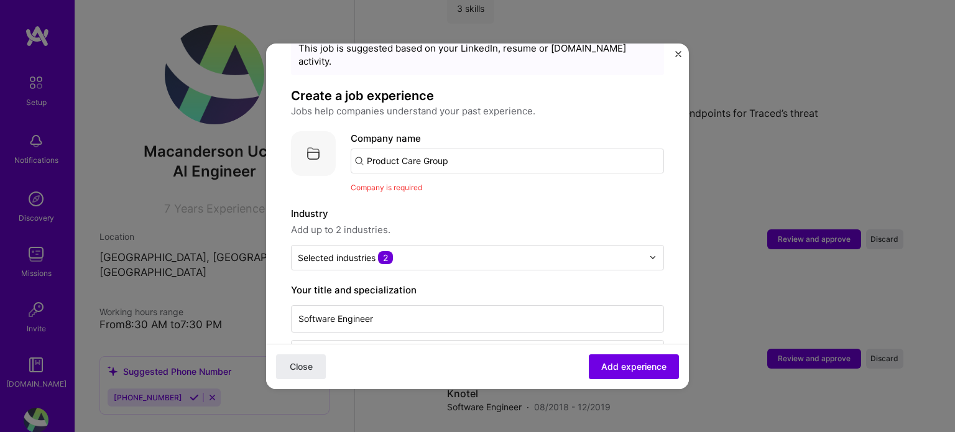
scroll to position [31, 0]
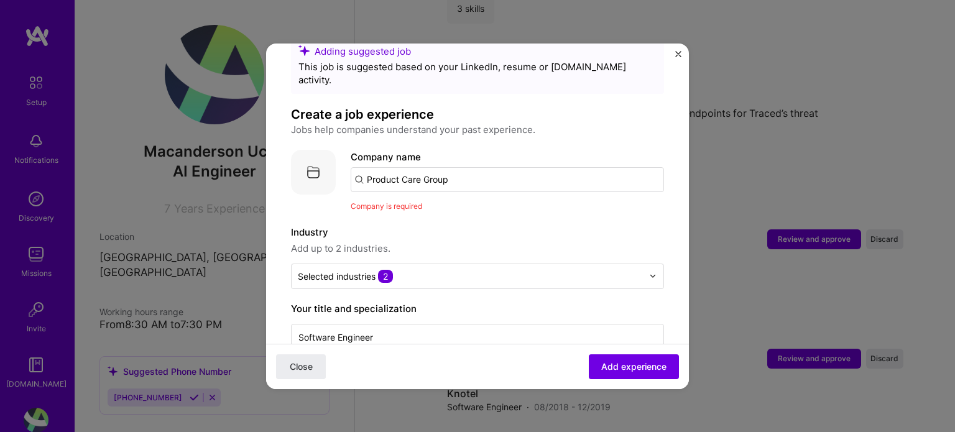
click at [359, 167] on input "Product Care Group" at bounding box center [507, 179] width 313 height 25
click at [458, 167] on input "Product Care Group" at bounding box center [507, 179] width 313 height 25
type input "Product Care Group"
click at [463, 203] on div "Product Care Group" at bounding box center [470, 214] width 100 height 22
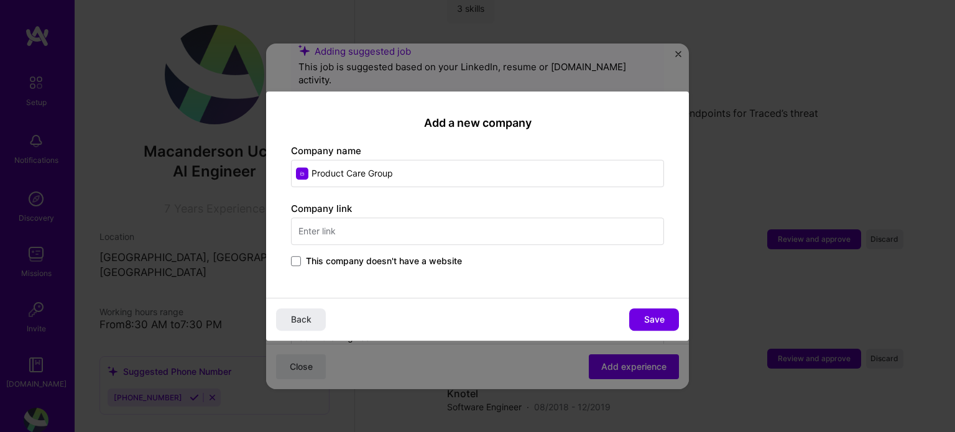
click at [397, 238] on input "text" at bounding box center [477, 231] width 373 height 27
type input "[URL][DOMAIN_NAME]"
click at [648, 316] on span "Save" at bounding box center [654, 319] width 21 height 12
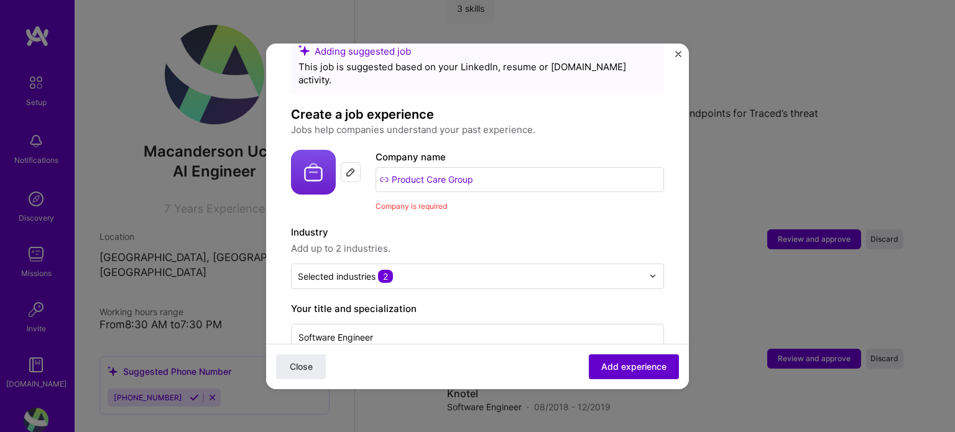
click at [647, 361] on span "Add experience" at bounding box center [633, 366] width 65 height 12
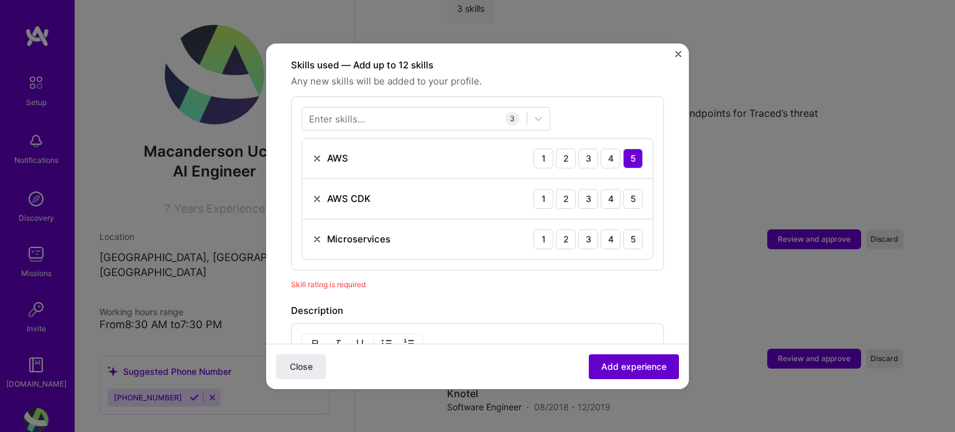
scroll to position [430, 0]
click at [628, 189] on div "AWS CDK 1 2 3 4 5" at bounding box center [477, 198] width 351 height 40
click at [623, 188] on div "5" at bounding box center [633, 198] width 20 height 20
click at [623, 229] on div "5" at bounding box center [633, 239] width 20 height 20
click at [641, 371] on span "Add experience" at bounding box center [633, 366] width 65 height 12
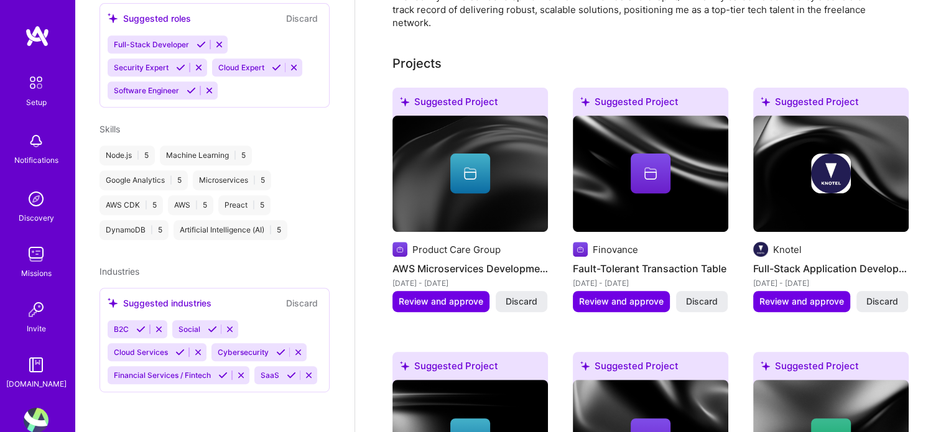
scroll to position [0, 0]
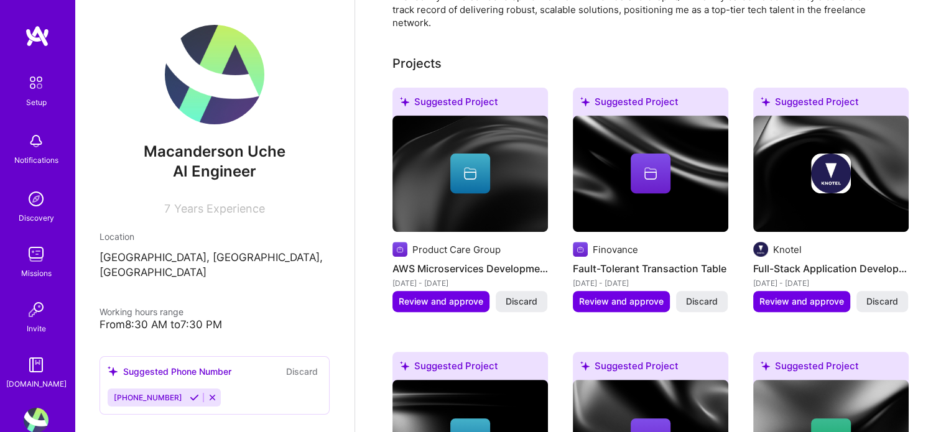
click at [19, 111] on div "Setup Notifications Discovery Missions Invite [DOMAIN_NAME]" at bounding box center [37, 230] width 75 height 321
click at [29, 102] on div "Setup" at bounding box center [36, 102] width 21 height 13
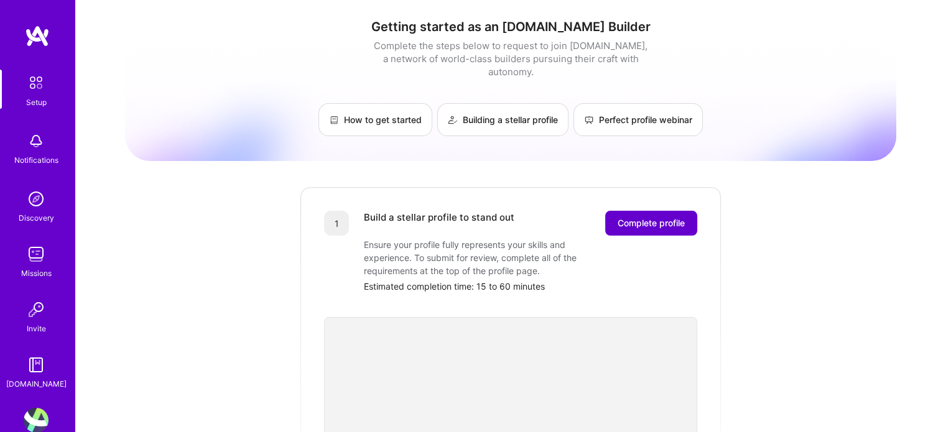
click at [669, 217] on span "Complete profile" at bounding box center [650, 223] width 67 height 12
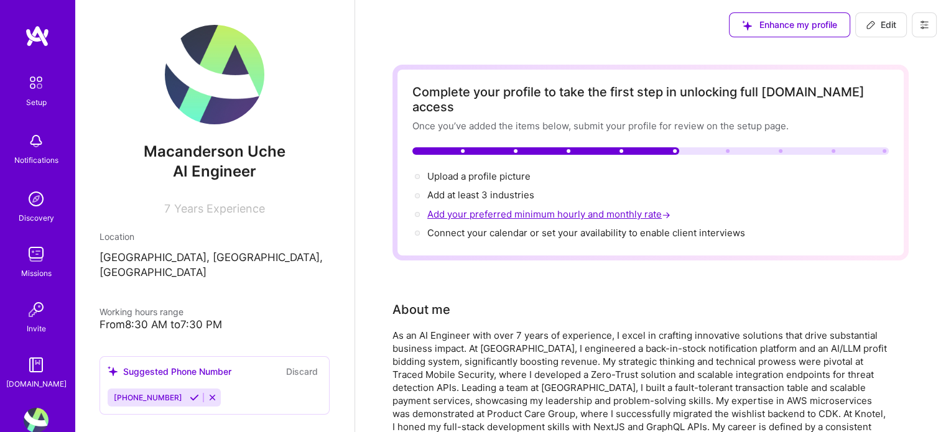
click at [624, 208] on span "Add your preferred minimum hourly and monthly rate →" at bounding box center [550, 214] width 246 height 12
select select "US"
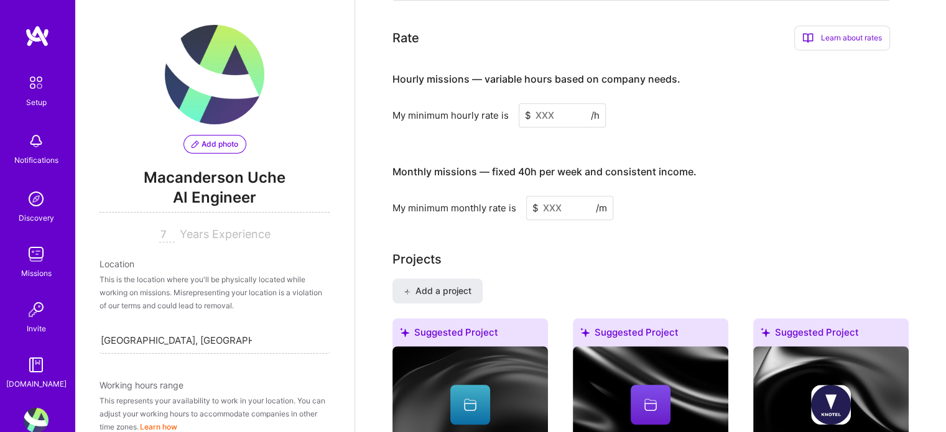
scroll to position [806, 0]
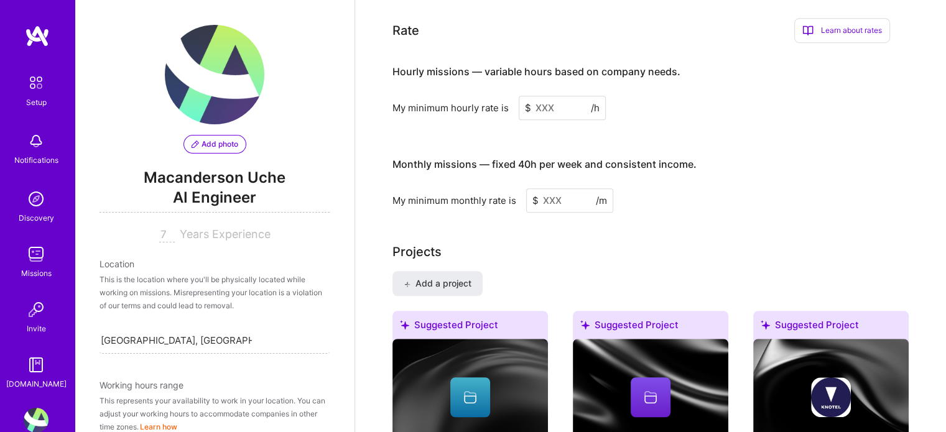
click at [558, 96] on input at bounding box center [561, 108] width 87 height 24
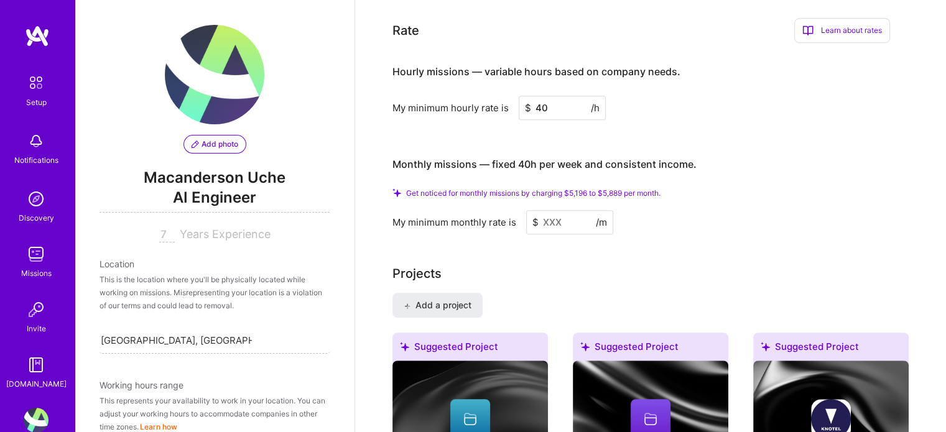
type input "4"
type input "70"
click at [554, 210] on input at bounding box center [569, 222] width 87 height 24
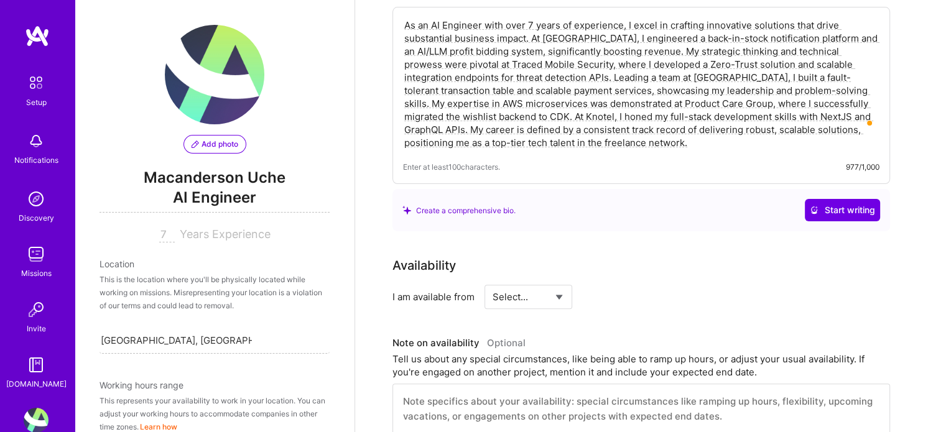
scroll to position [316, 0]
type input "10000"
click at [513, 281] on select "Select... Right Now Future Date Not Available" at bounding box center [527, 297] width 71 height 32
select select "Right Now"
click at [492, 281] on select "Select... Right Now Future Date Not Available" at bounding box center [527, 297] width 71 height 32
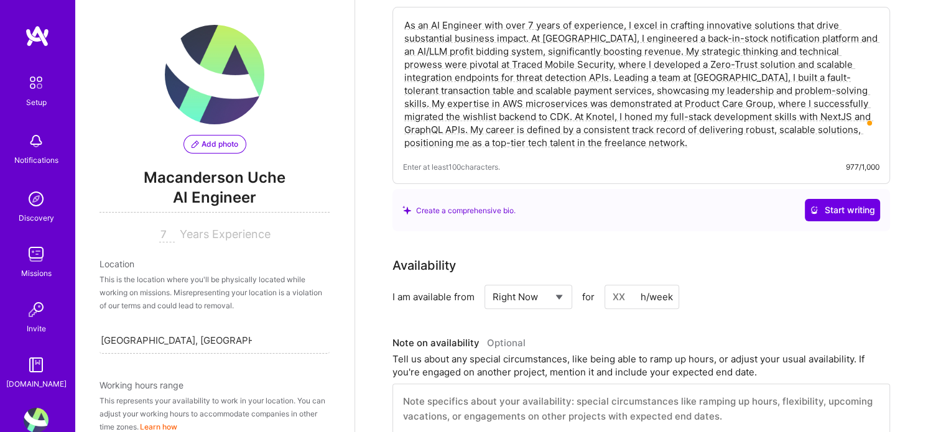
click at [626, 285] on input at bounding box center [641, 297] width 75 height 24
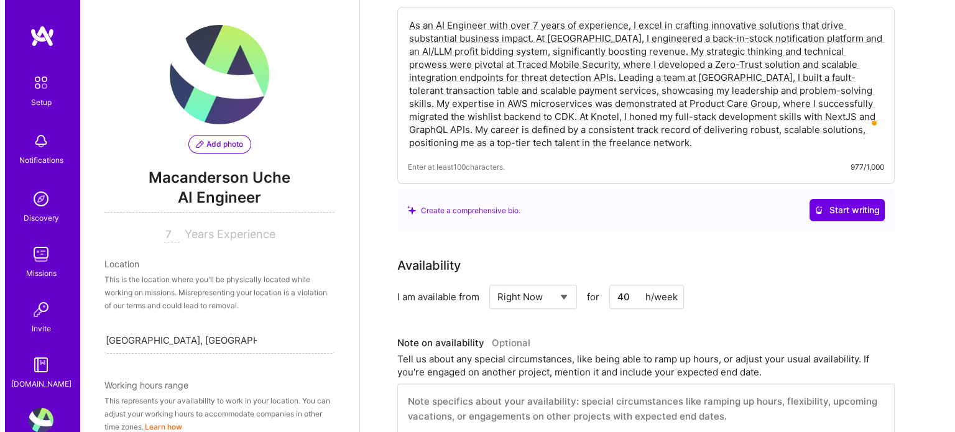
scroll to position [0, 0]
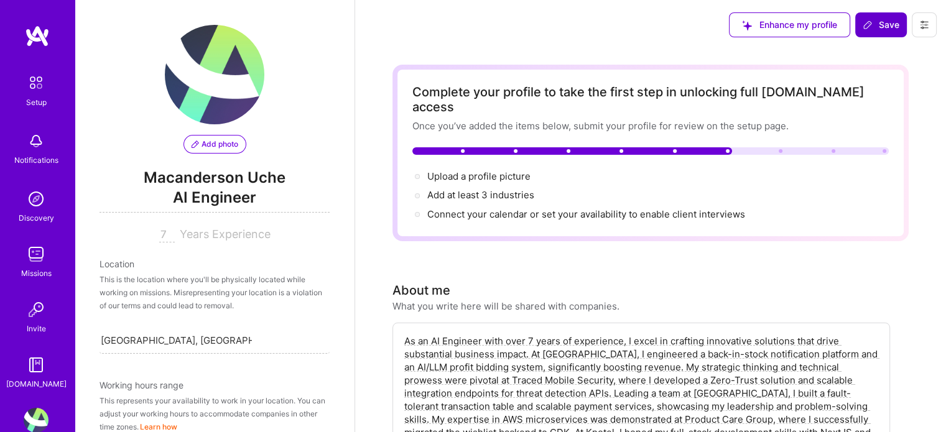
type input "40"
click at [868, 16] on button "Save" at bounding box center [881, 24] width 52 height 25
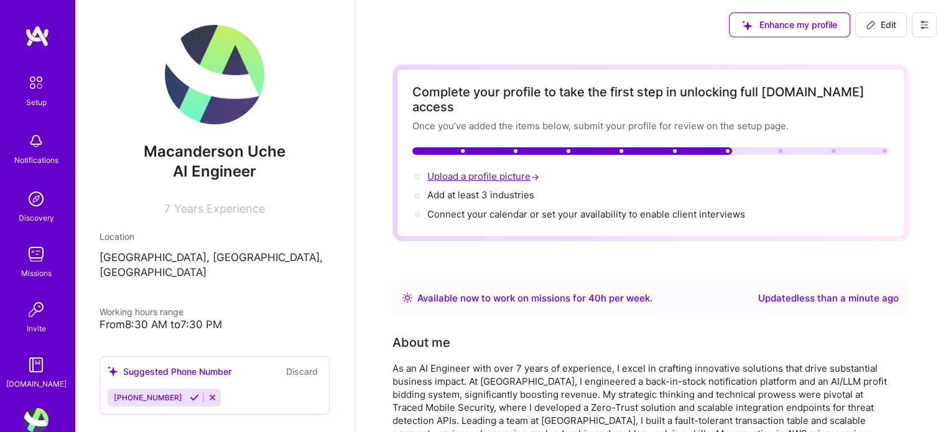
click at [482, 170] on span "Upload a profile picture →" at bounding box center [484, 176] width 114 height 12
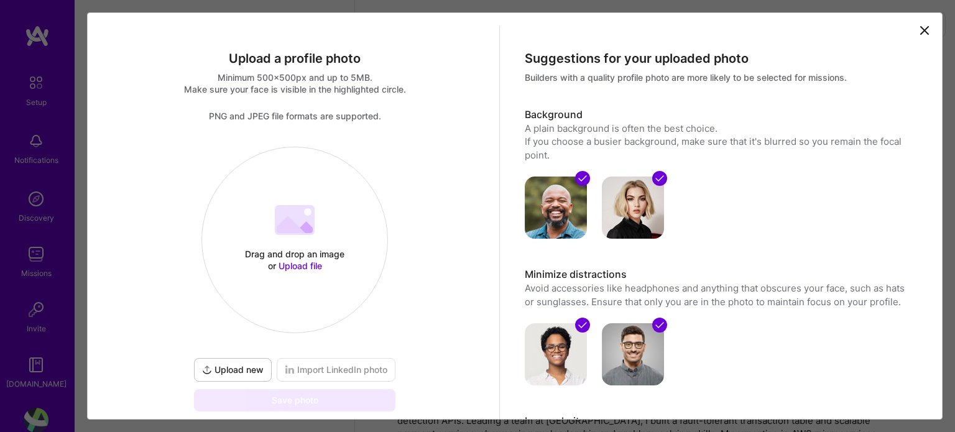
click at [254, 221] on div "Drag and drop an image or Upload file Upload file" at bounding box center [294, 240] width 185 height 132
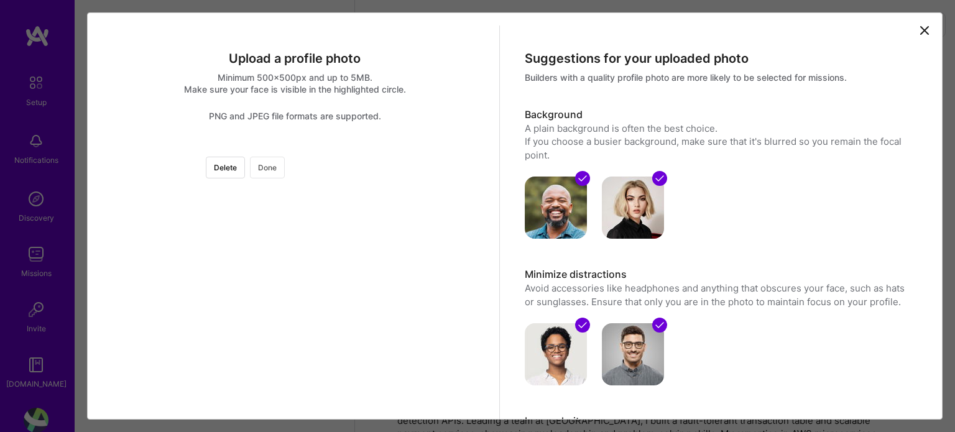
click at [285, 169] on button "Done" at bounding box center [267, 168] width 35 height 22
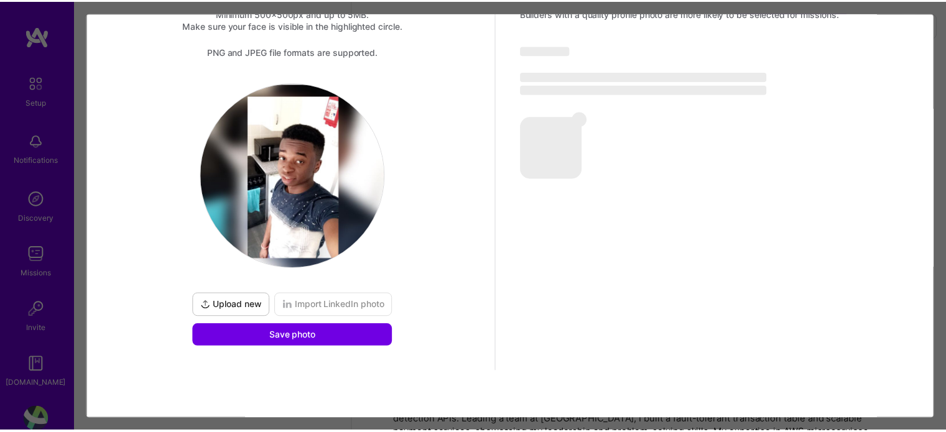
scroll to position [64, 0]
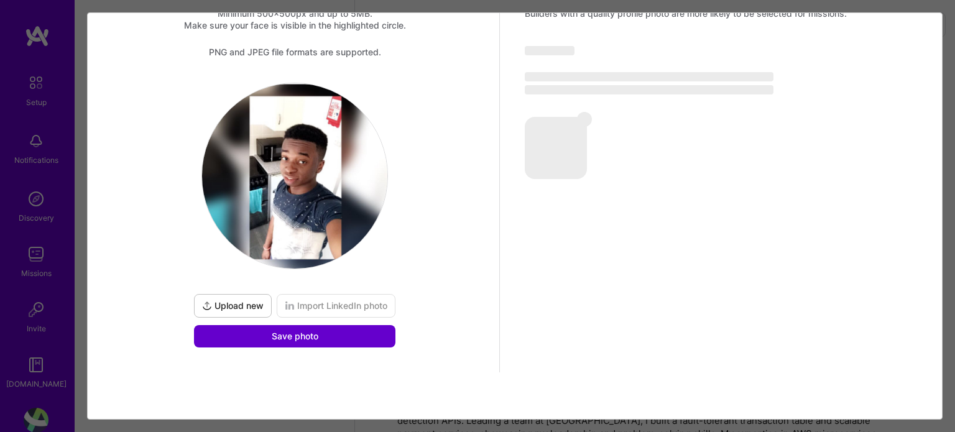
click at [338, 336] on button "Save photo" at bounding box center [294, 336] width 201 height 22
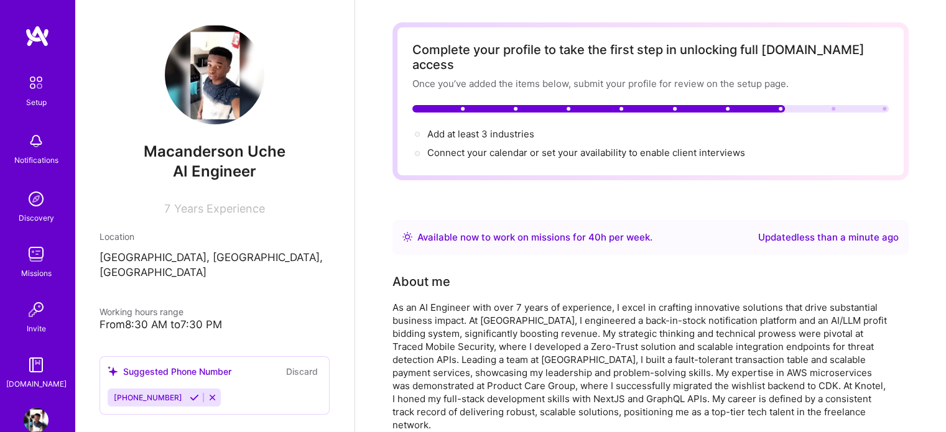
scroll to position [0, 0]
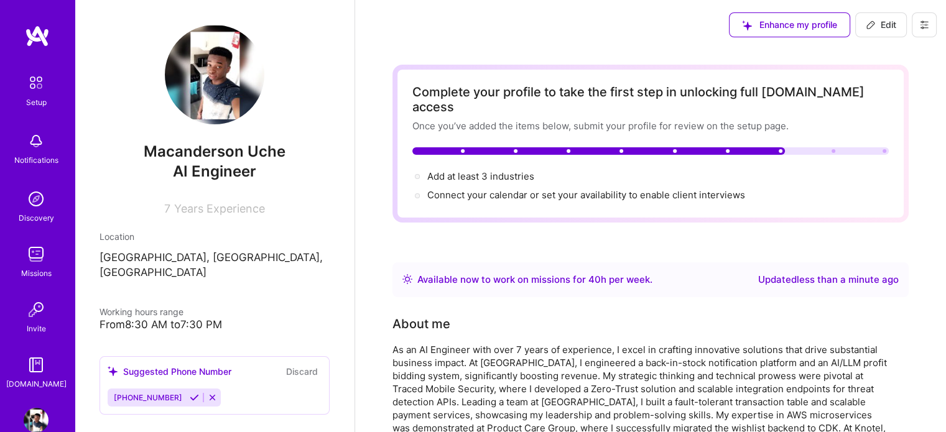
click at [23, 91] on img at bounding box center [36, 83] width 26 height 26
